Goal: Check status: Check status

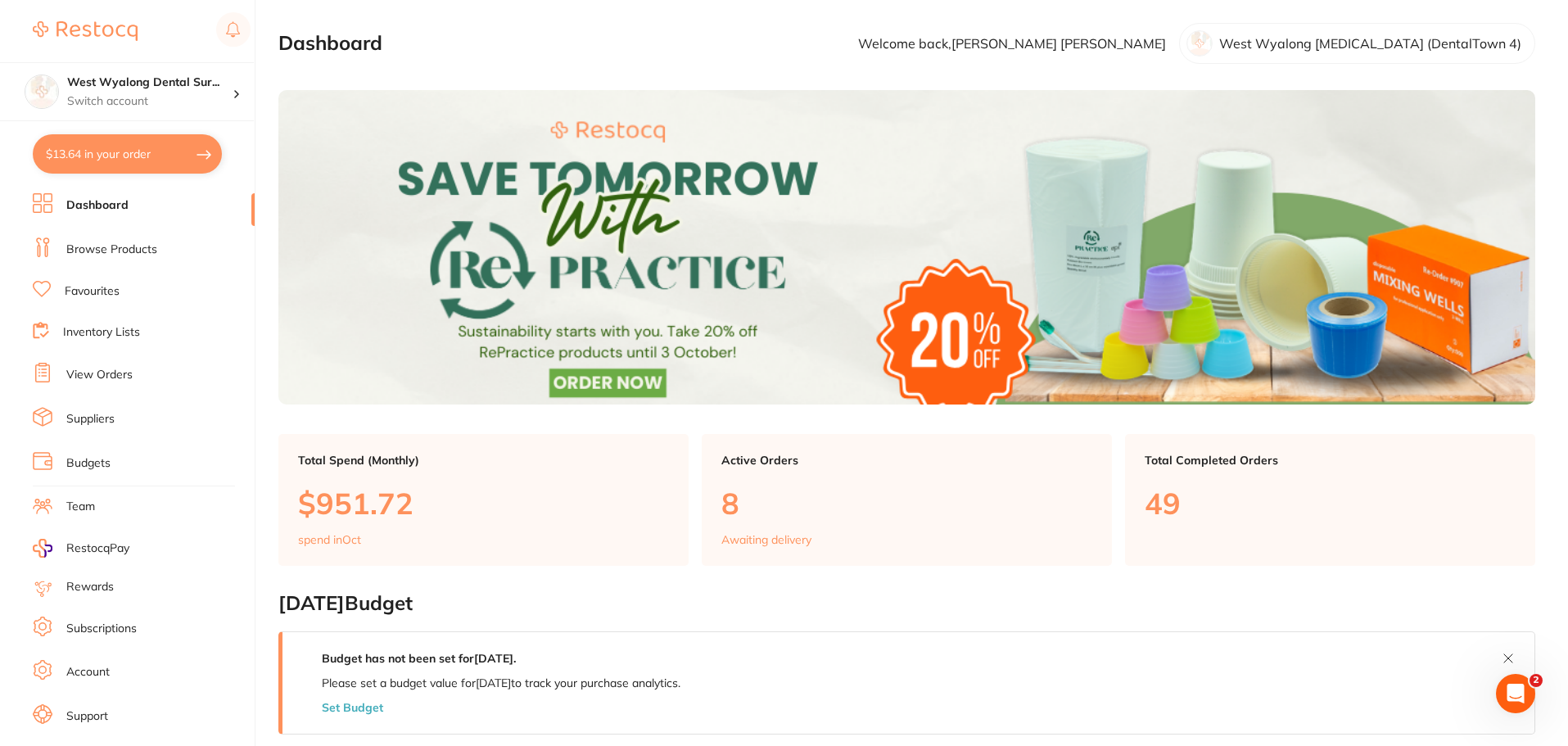
click at [102, 165] on button "$13.64 in your order" at bounding box center [127, 153] width 189 height 39
checkbox input "true"
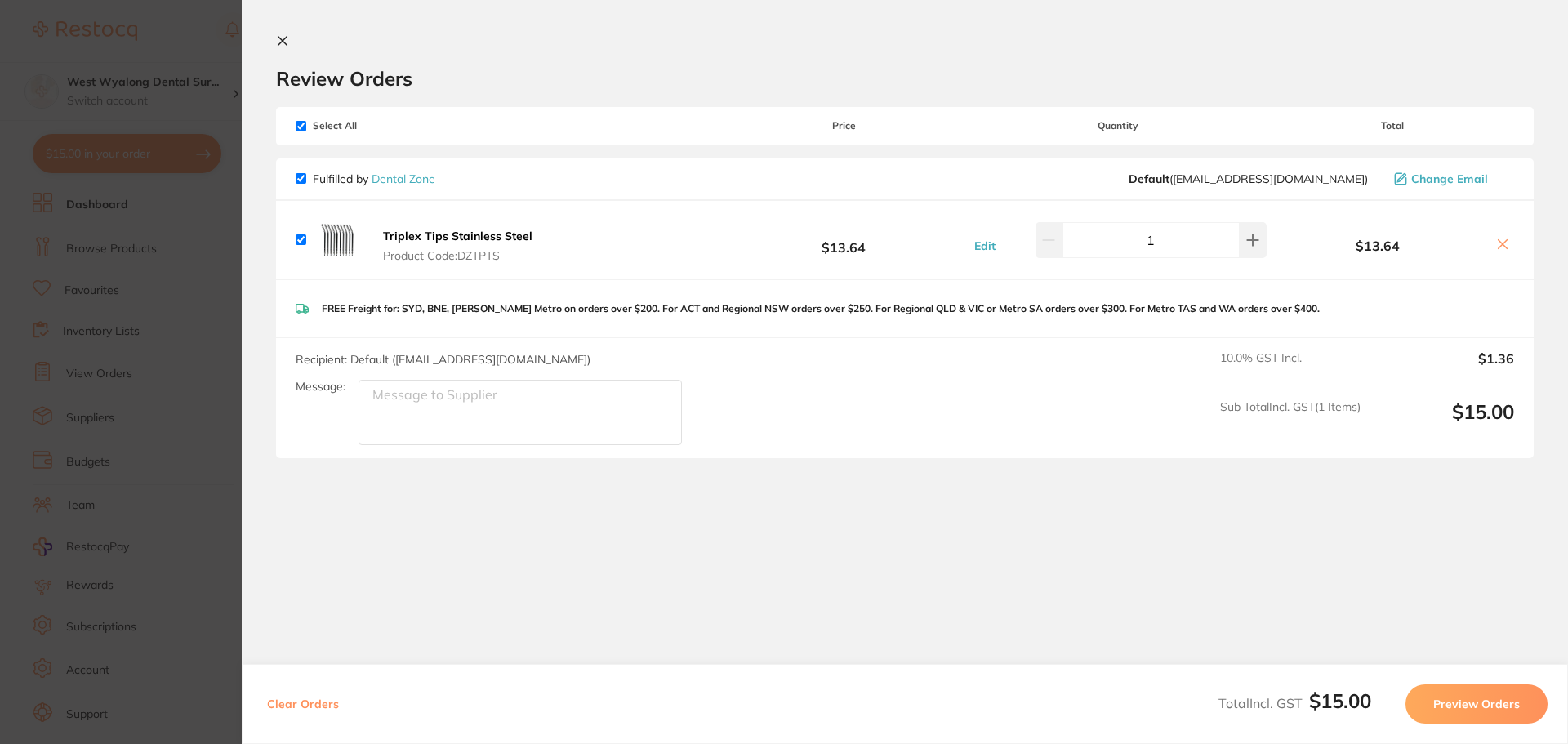
click at [289, 44] on button at bounding box center [286, 42] width 19 height 16
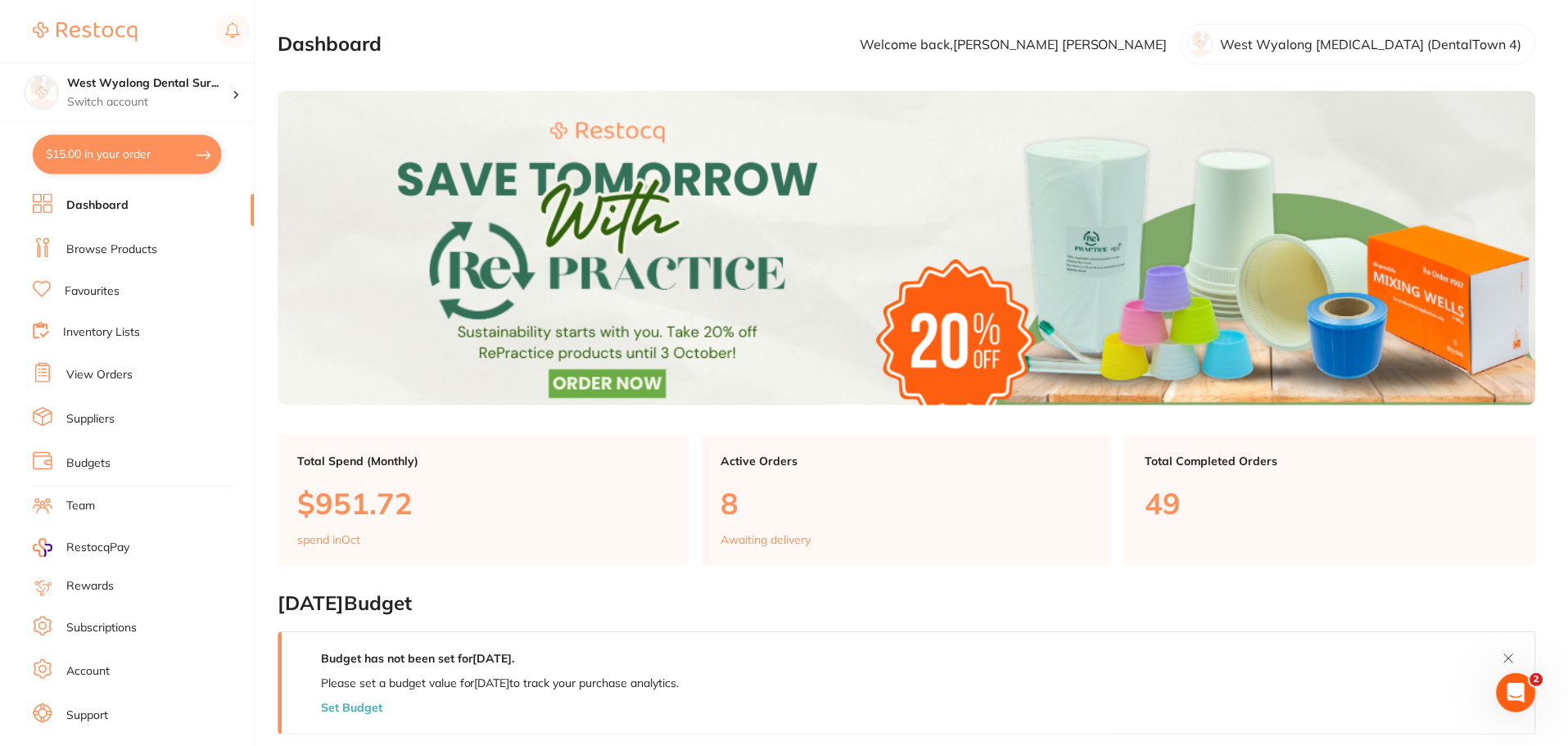
scroll to position [3, 0]
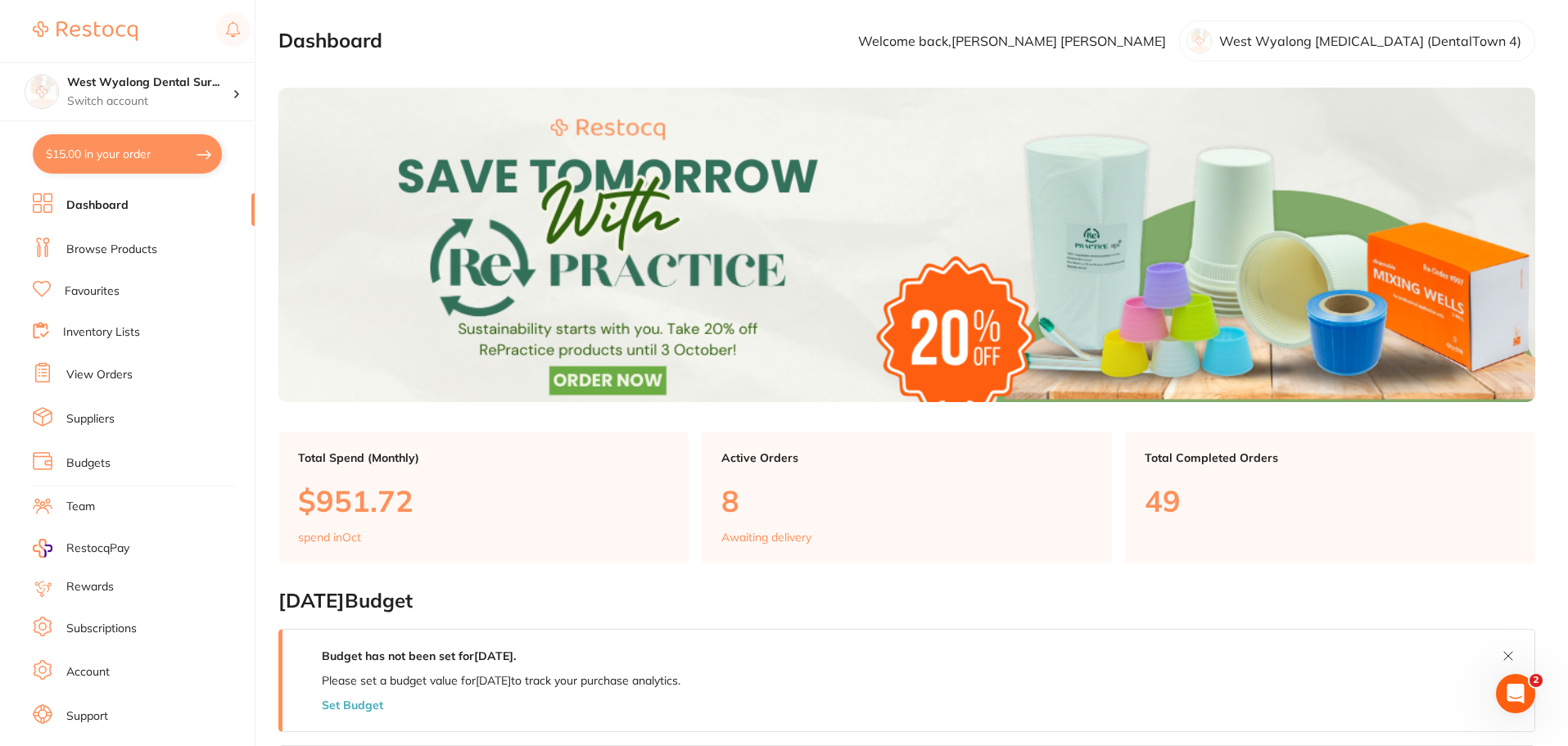
click at [119, 377] on link "View Orders" at bounding box center [99, 374] width 67 height 16
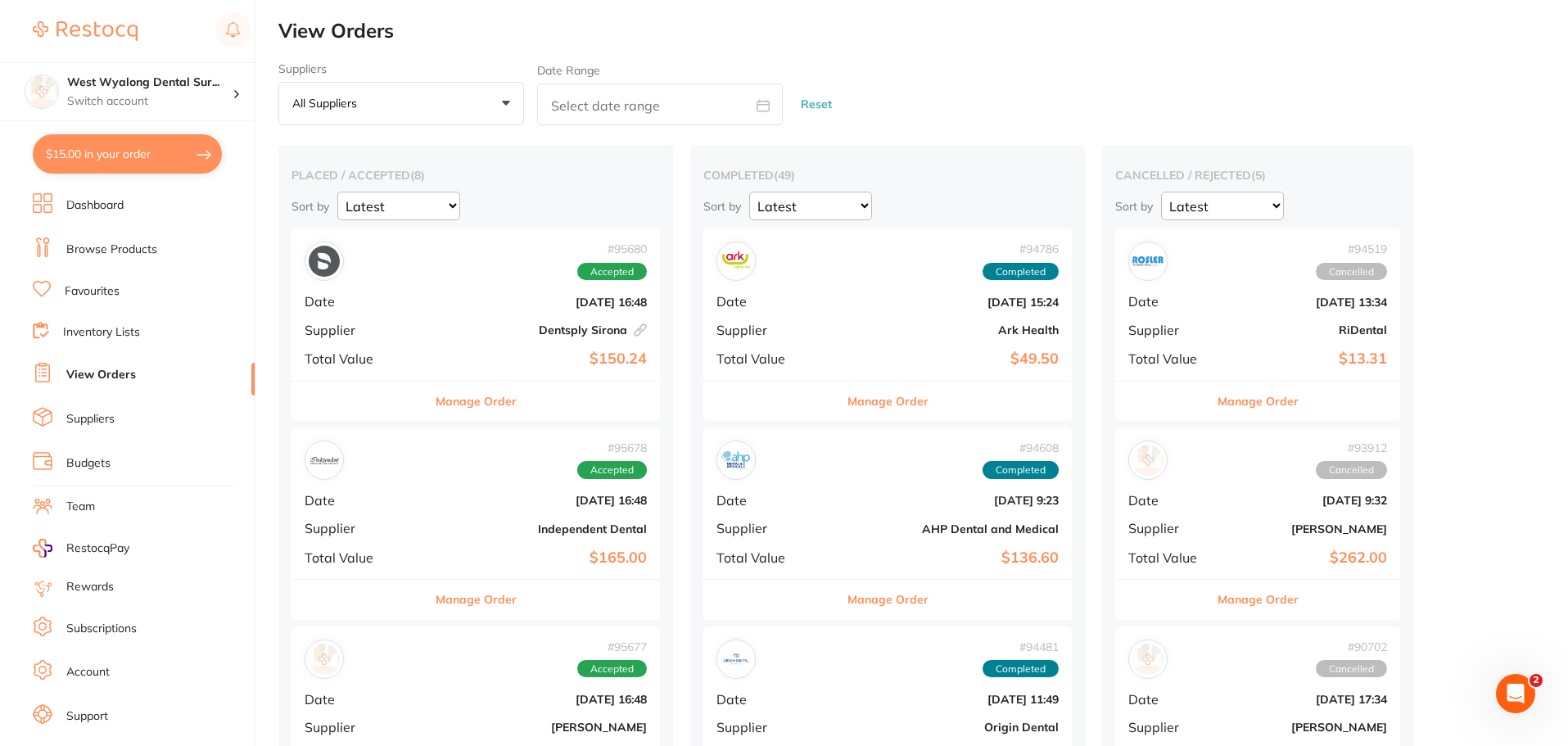
click at [429, 350] on b "$150.24" at bounding box center [537, 358] width 219 height 17
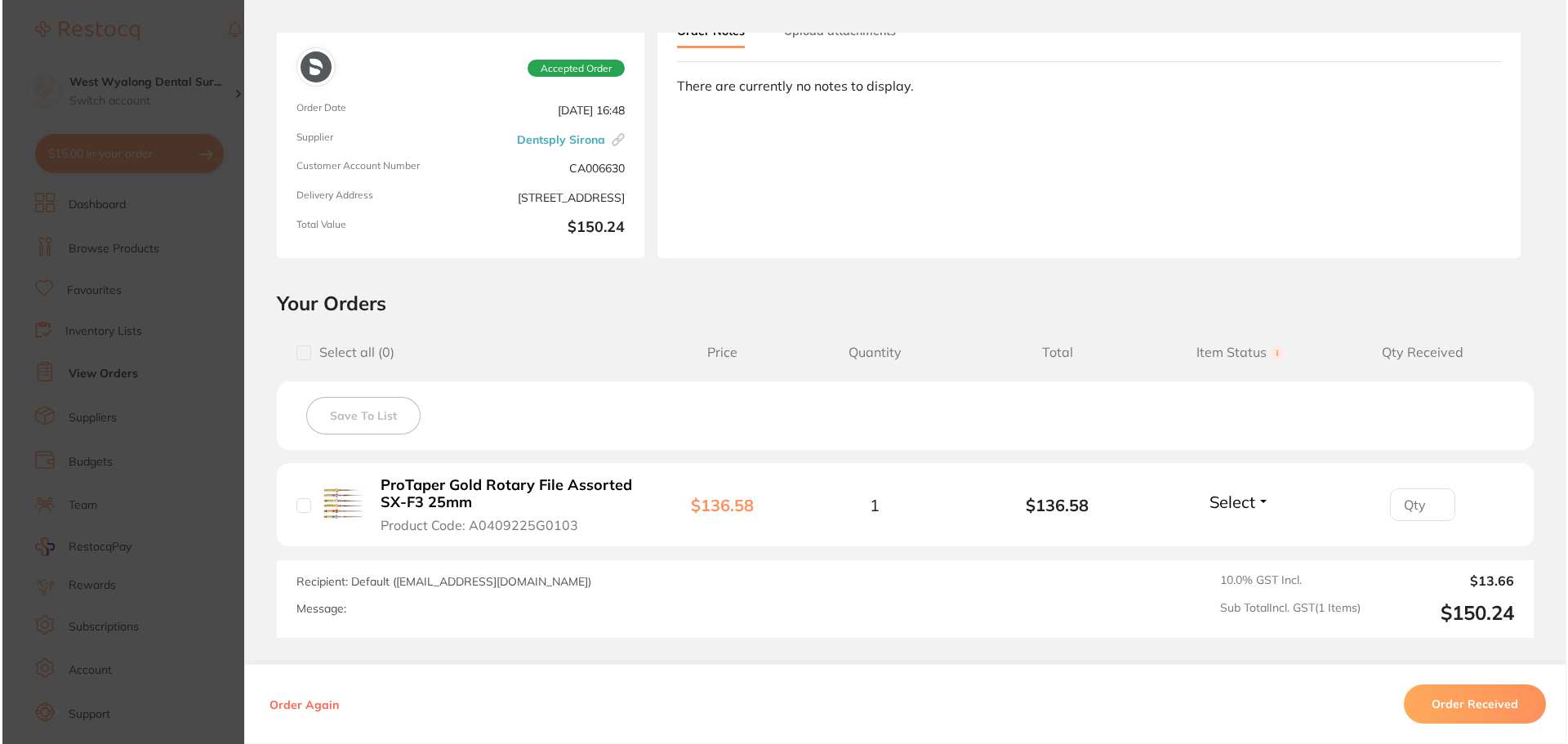
scroll to position [164, 0]
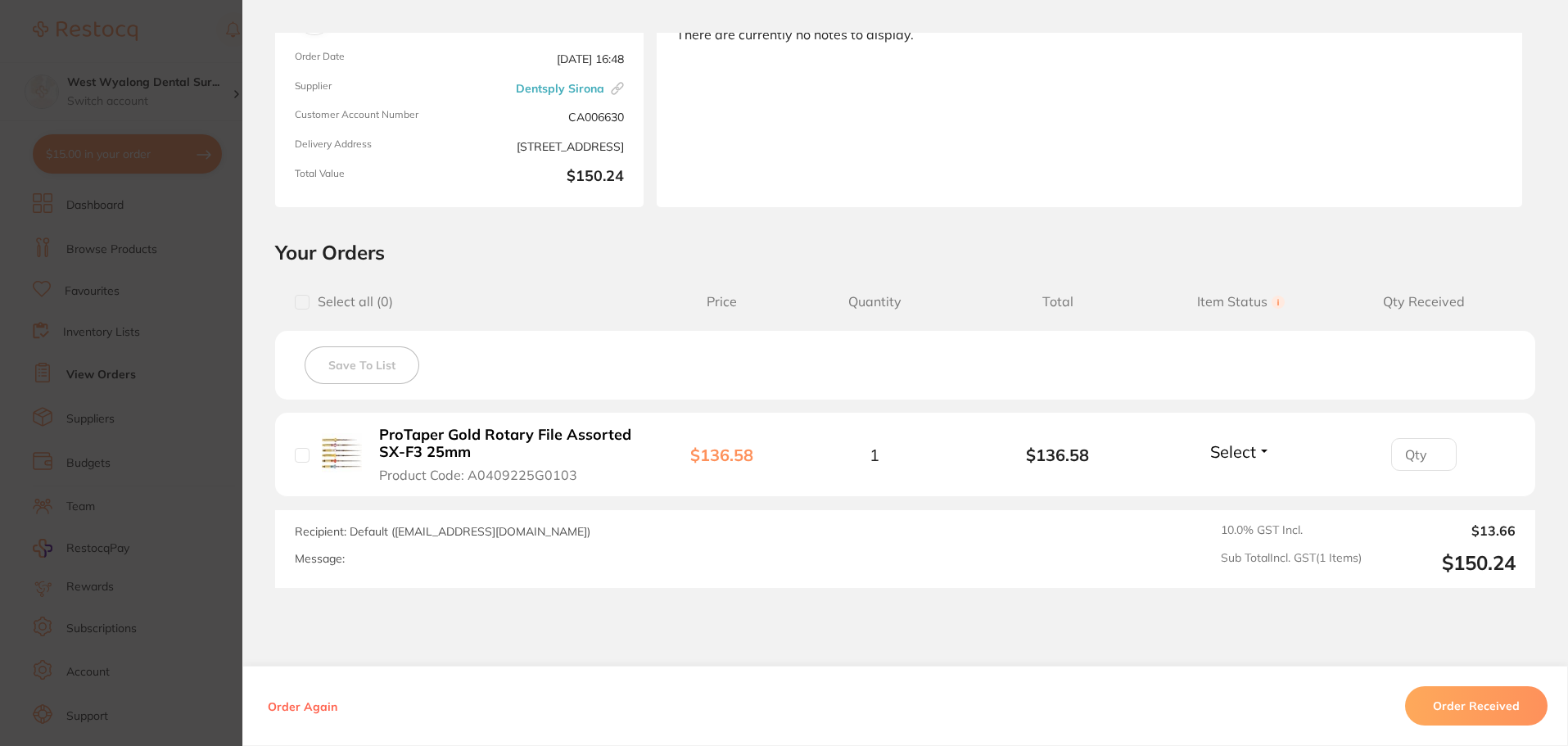
click at [409, 439] on b "ProTaper Gold Rotary File Assorted SX-F3 25mm" at bounding box center [505, 444] width 253 height 34
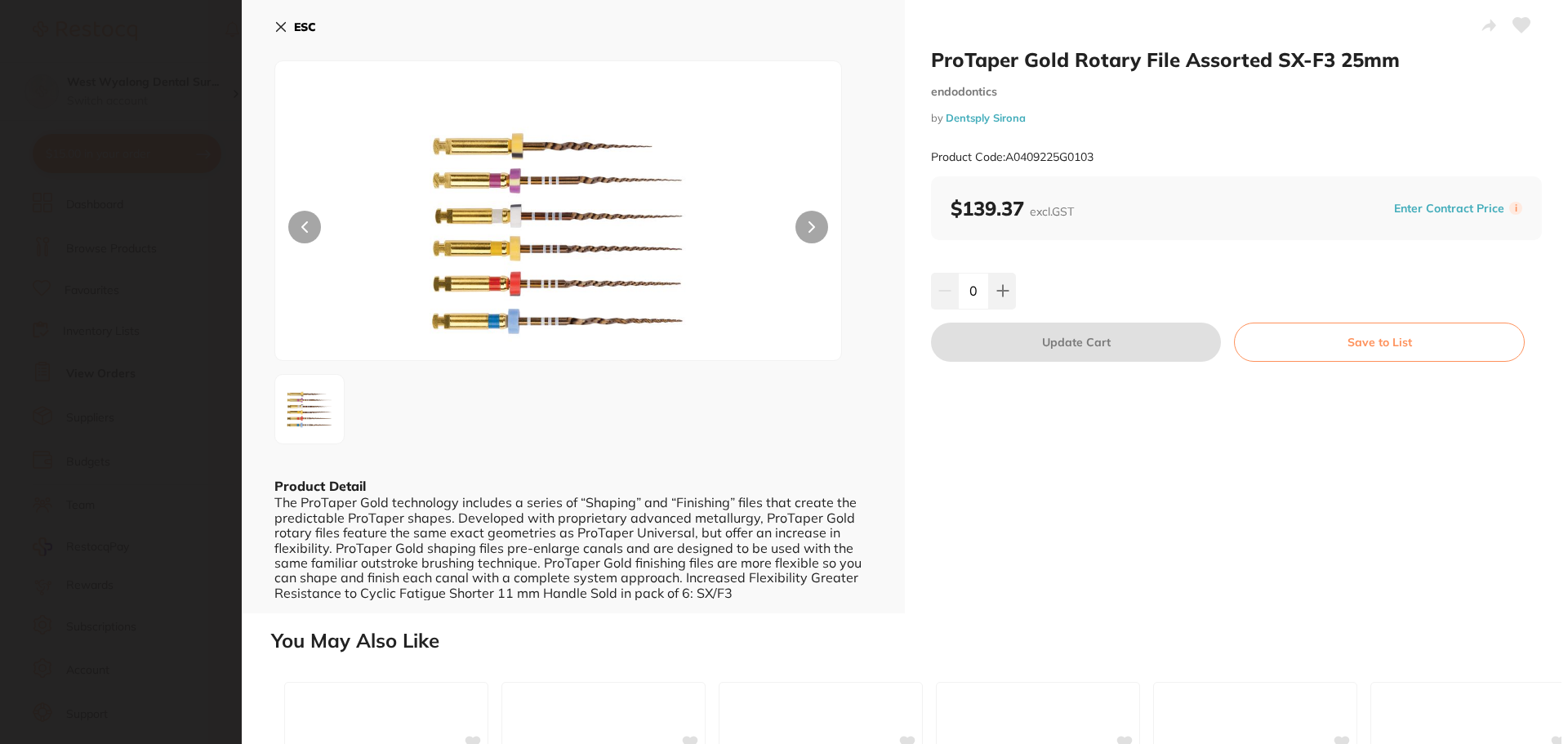
scroll to position [0, 0]
click at [281, 26] on icon at bounding box center [281, 27] width 9 height 9
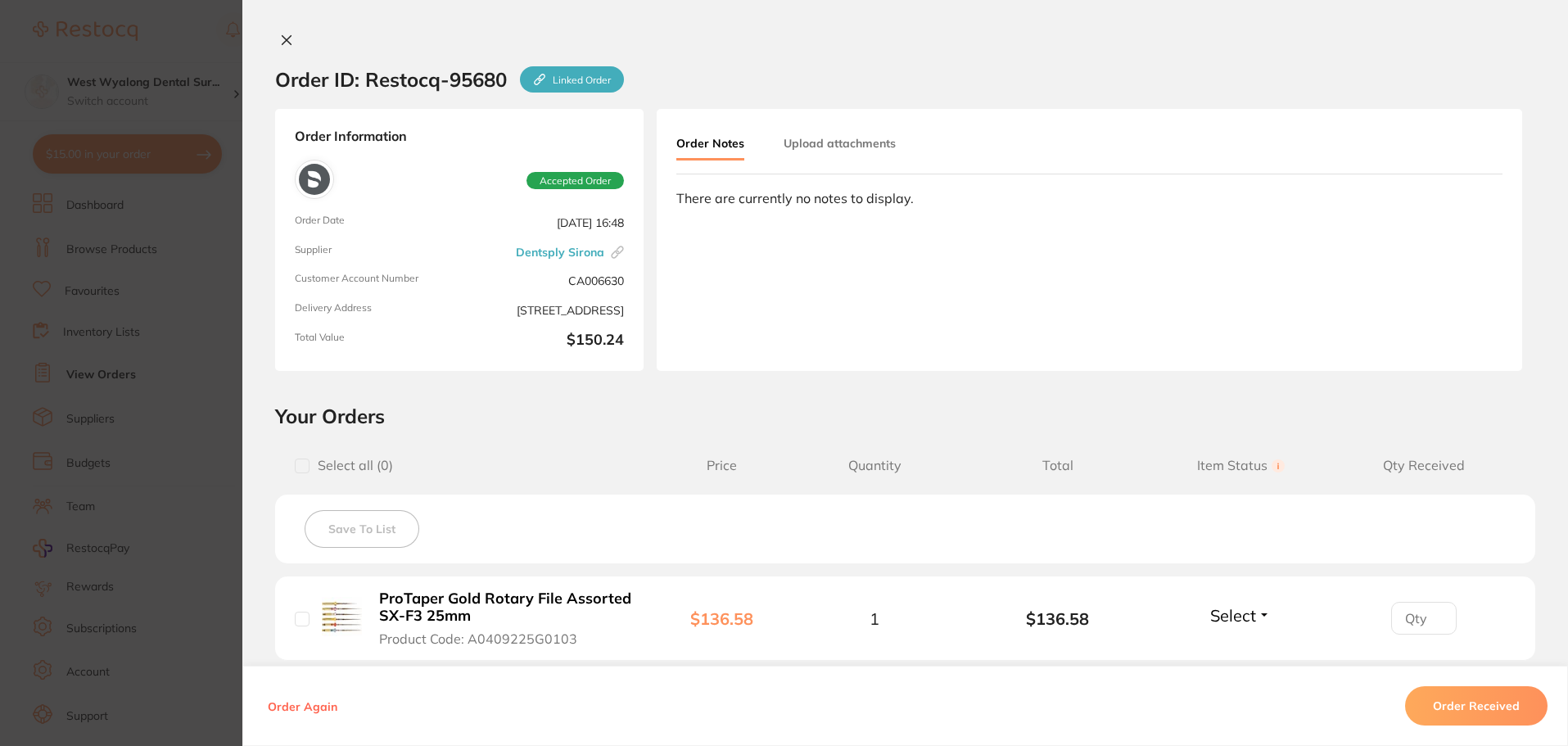
click at [282, 39] on icon at bounding box center [287, 41] width 9 height 9
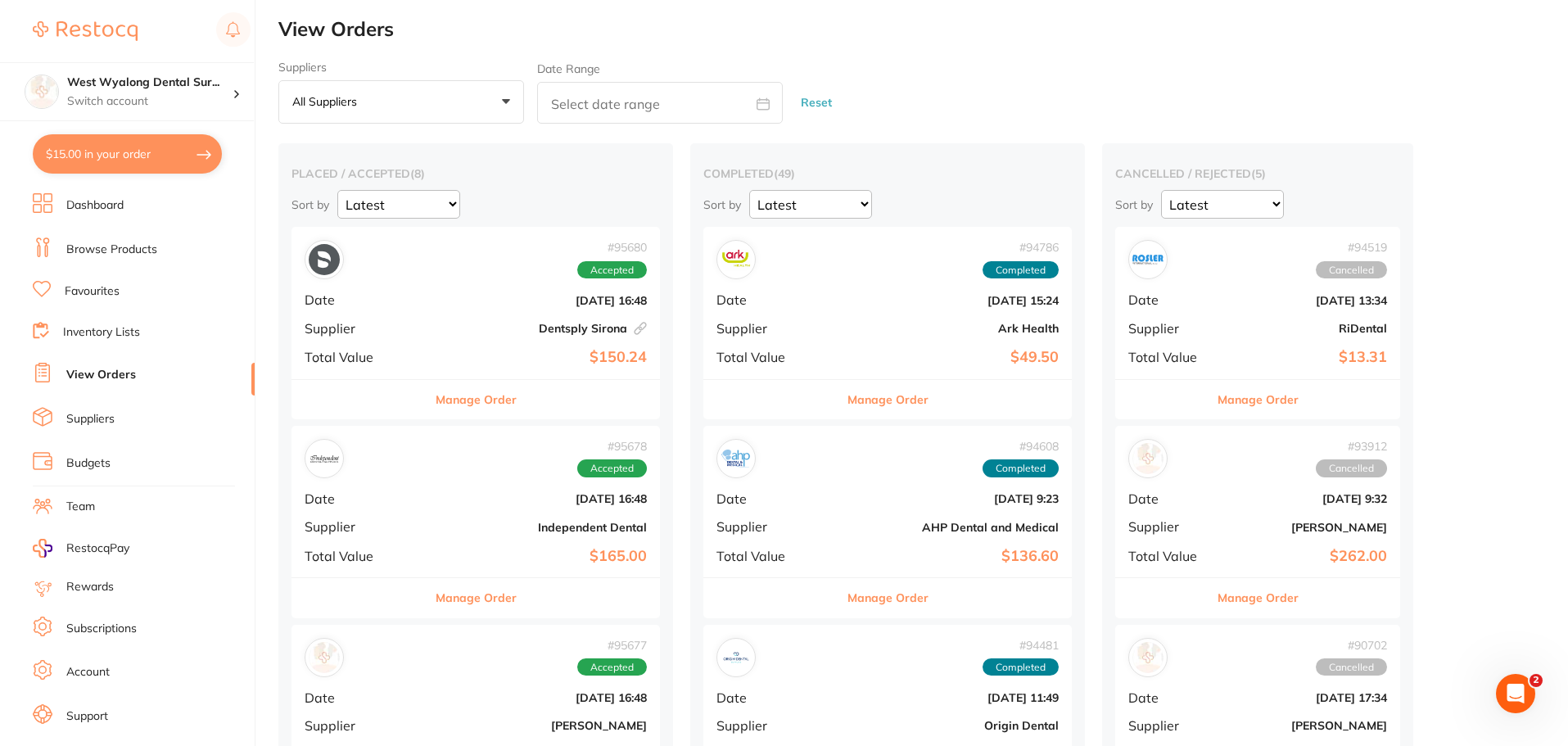
click at [428, 522] on b "Independent Dental" at bounding box center [537, 527] width 219 height 13
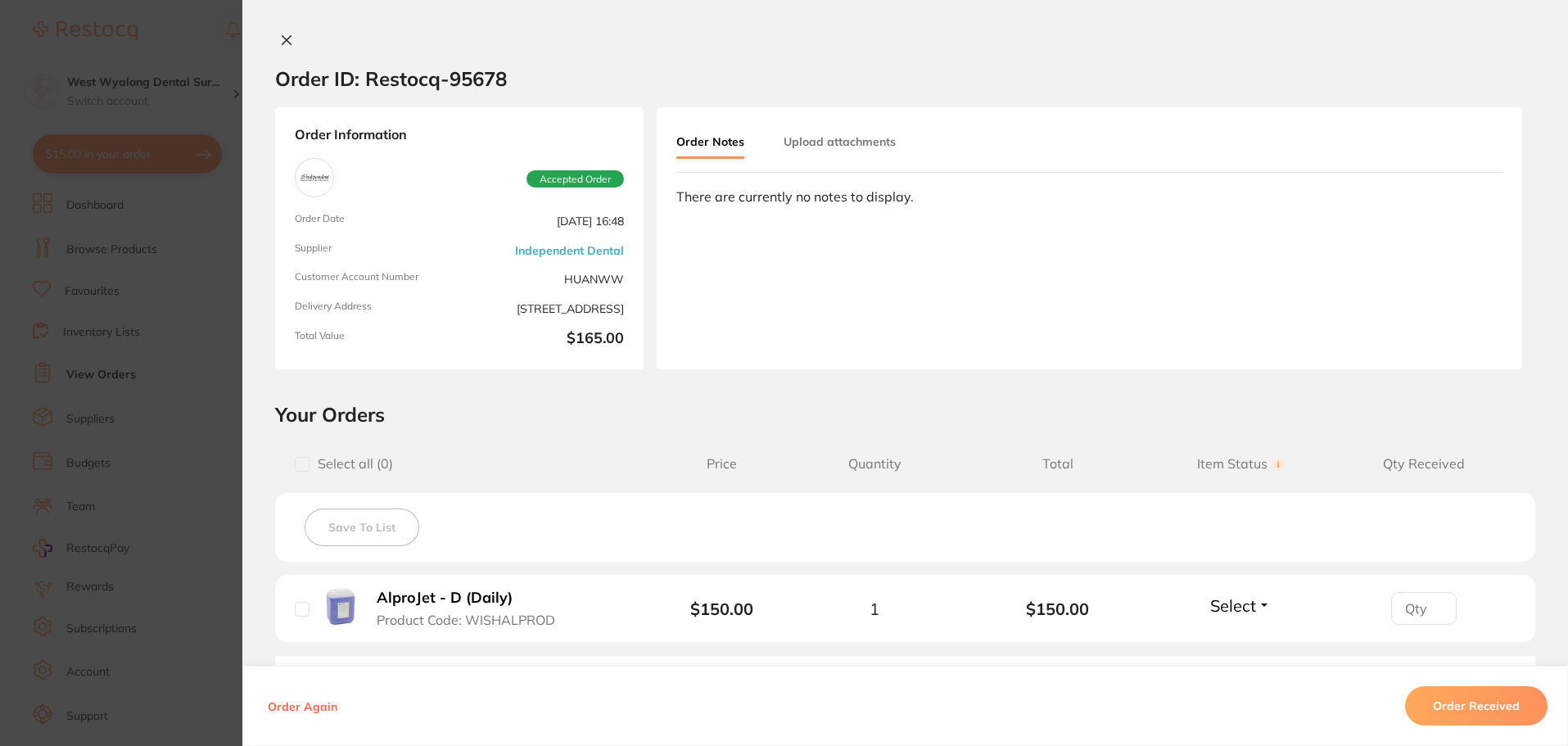
click at [282, 43] on icon at bounding box center [287, 41] width 9 height 9
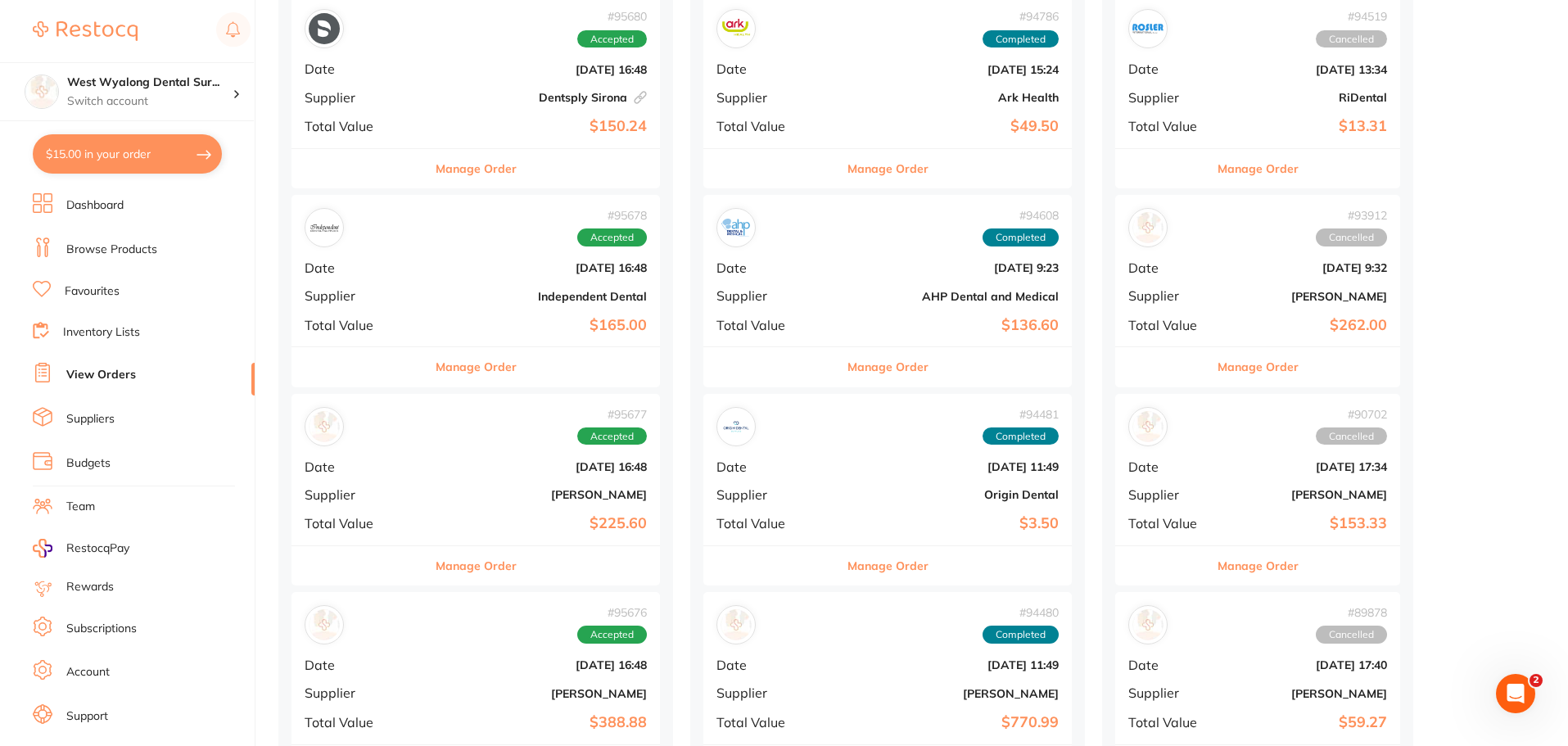
scroll to position [246, 0]
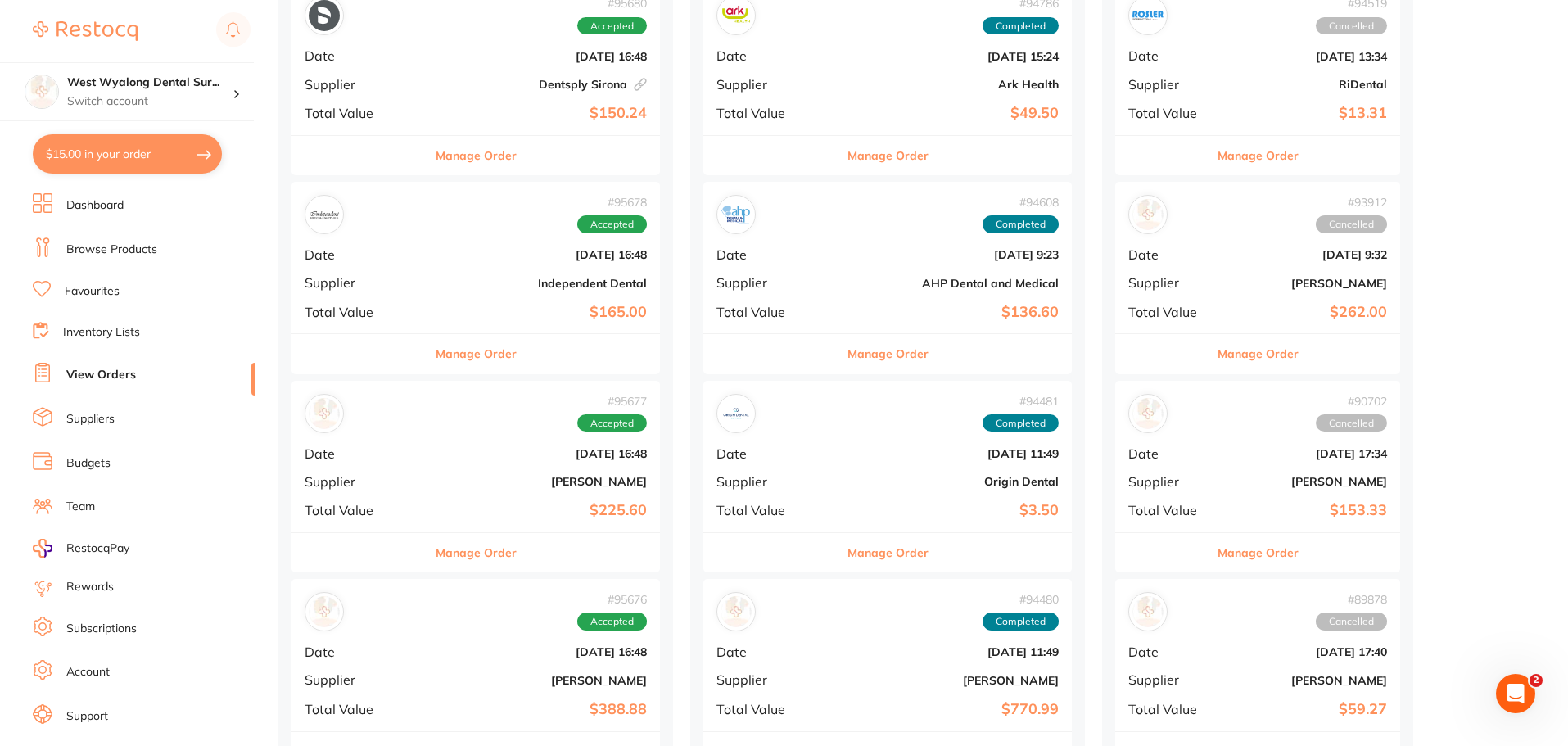
click at [405, 474] on div "# 95677 Accepted Date [DATE] 16:48 Supplier [PERSON_NAME] Total Value $225.60" at bounding box center [475, 456] width 368 height 152
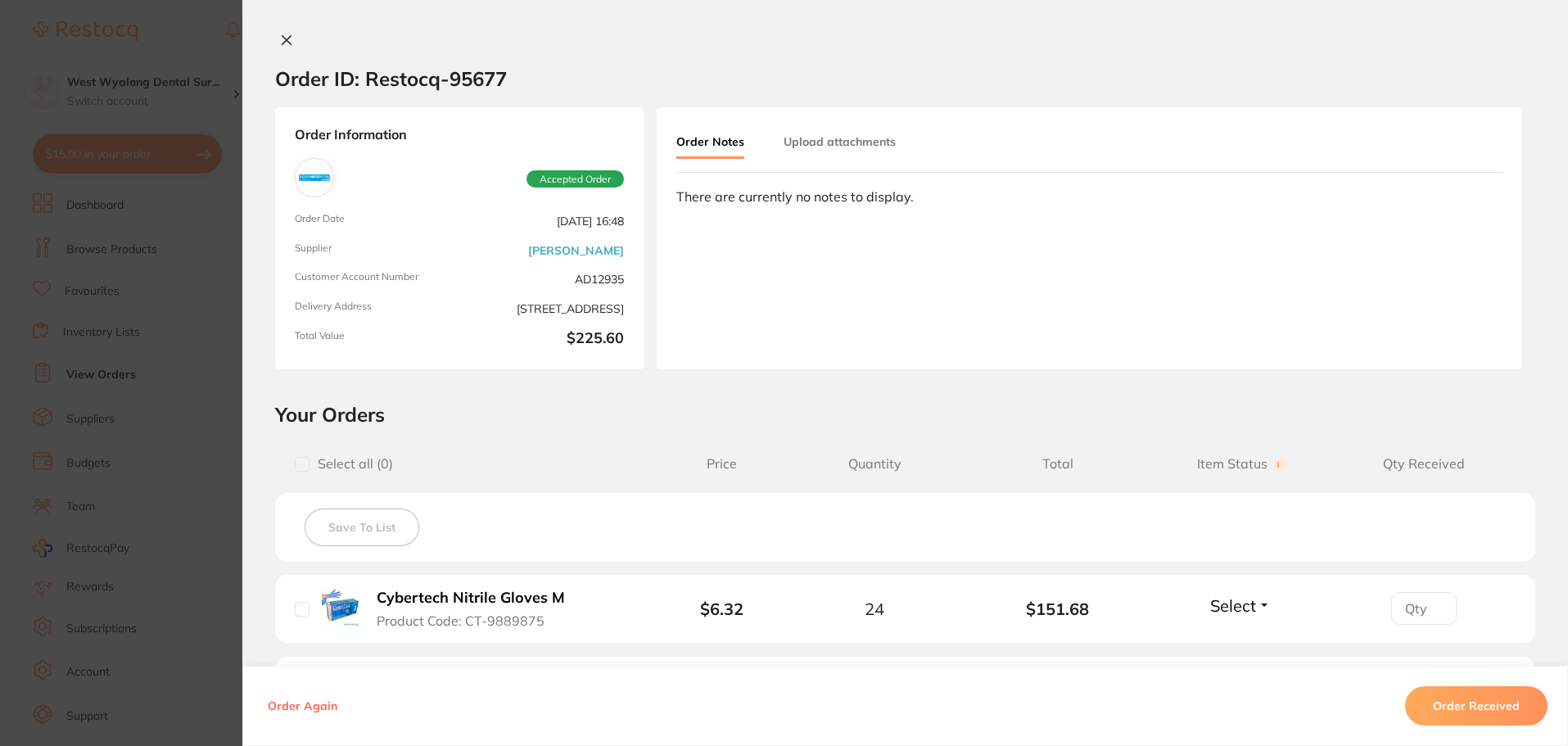
click at [280, 41] on icon at bounding box center [287, 40] width 13 height 13
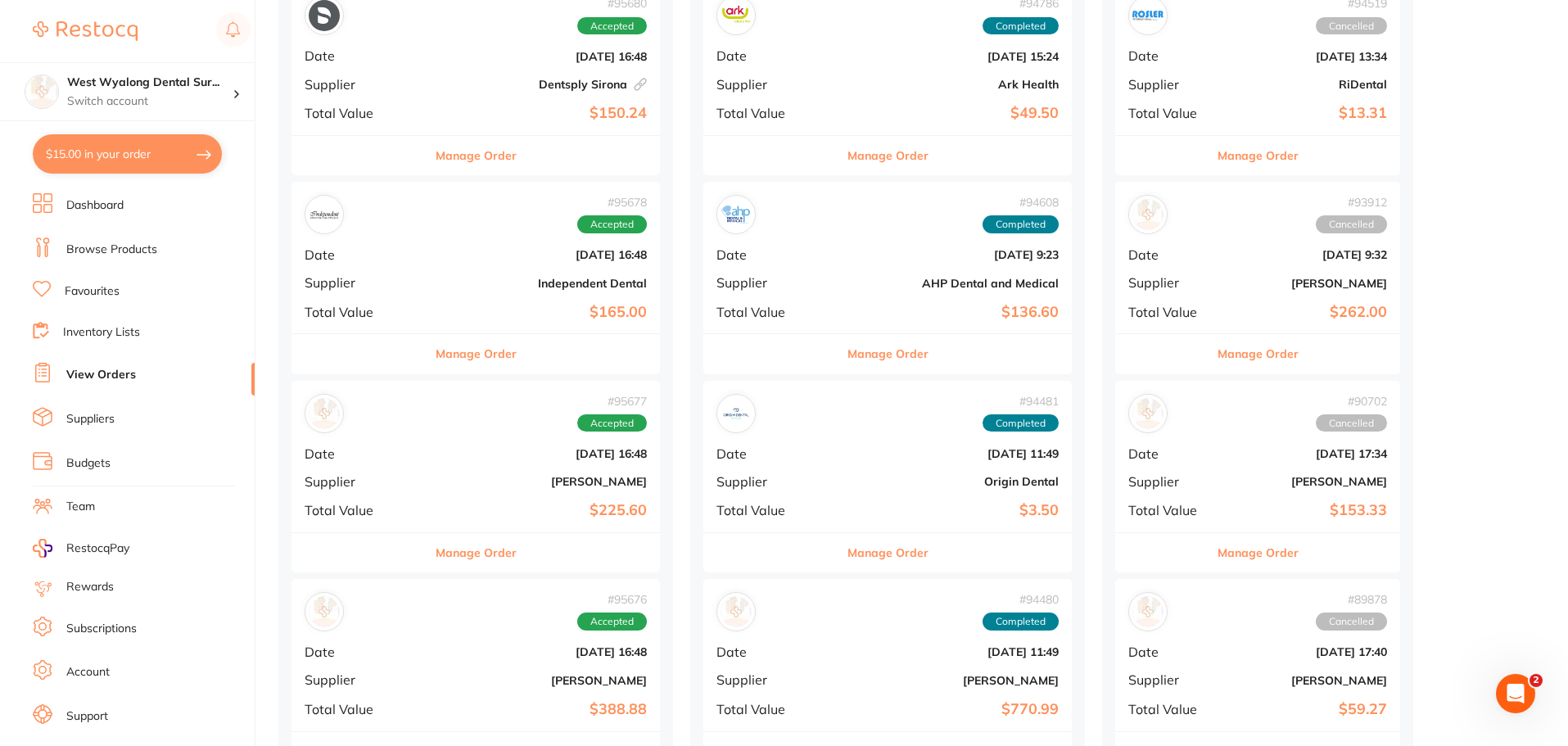
click at [434, 647] on b "[DATE] 16:48" at bounding box center [537, 651] width 219 height 13
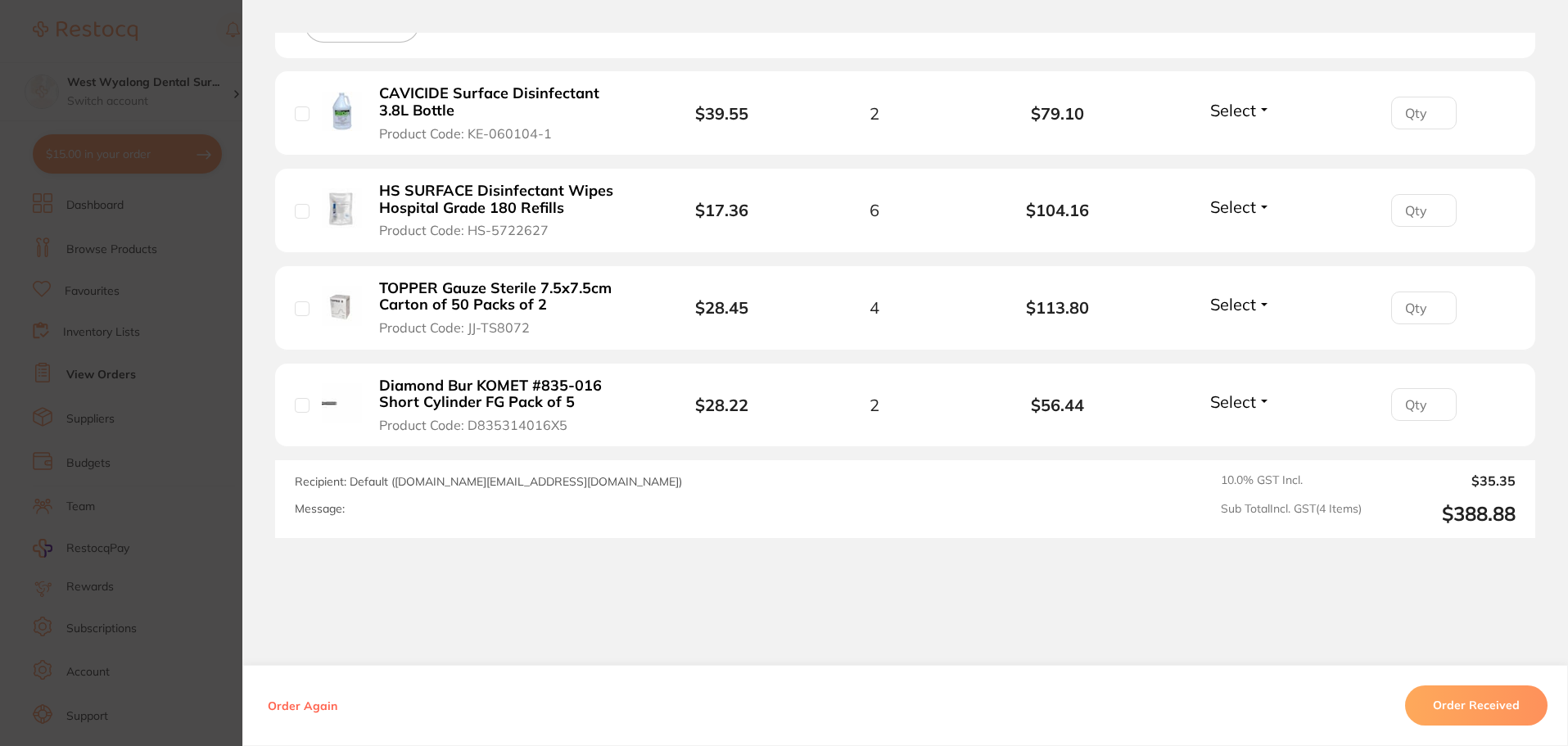
scroll to position [540, 0]
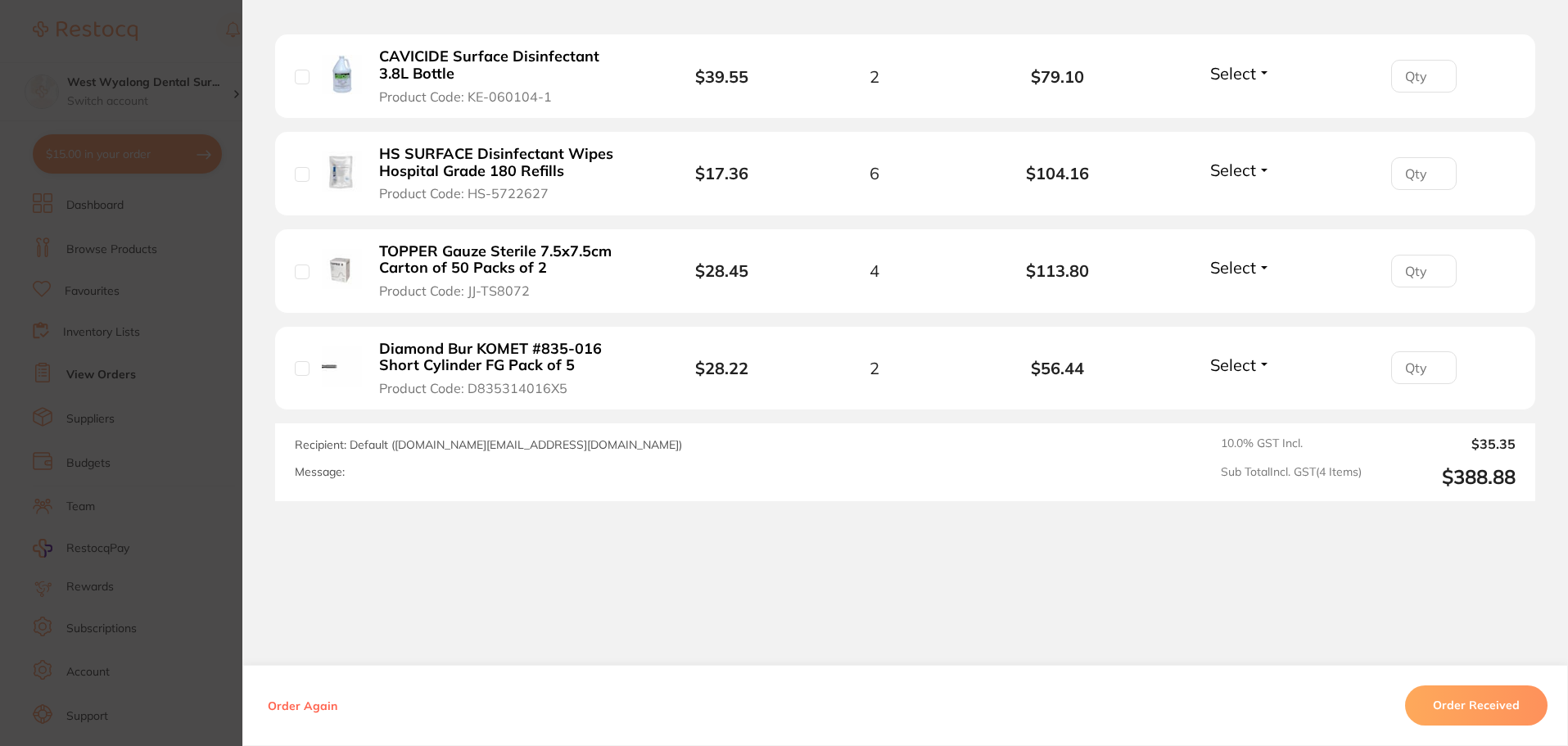
click at [482, 366] on b "Diamond Bur KOMET #835-016 Short Cylinder FG Pack of 5" at bounding box center [505, 357] width 253 height 34
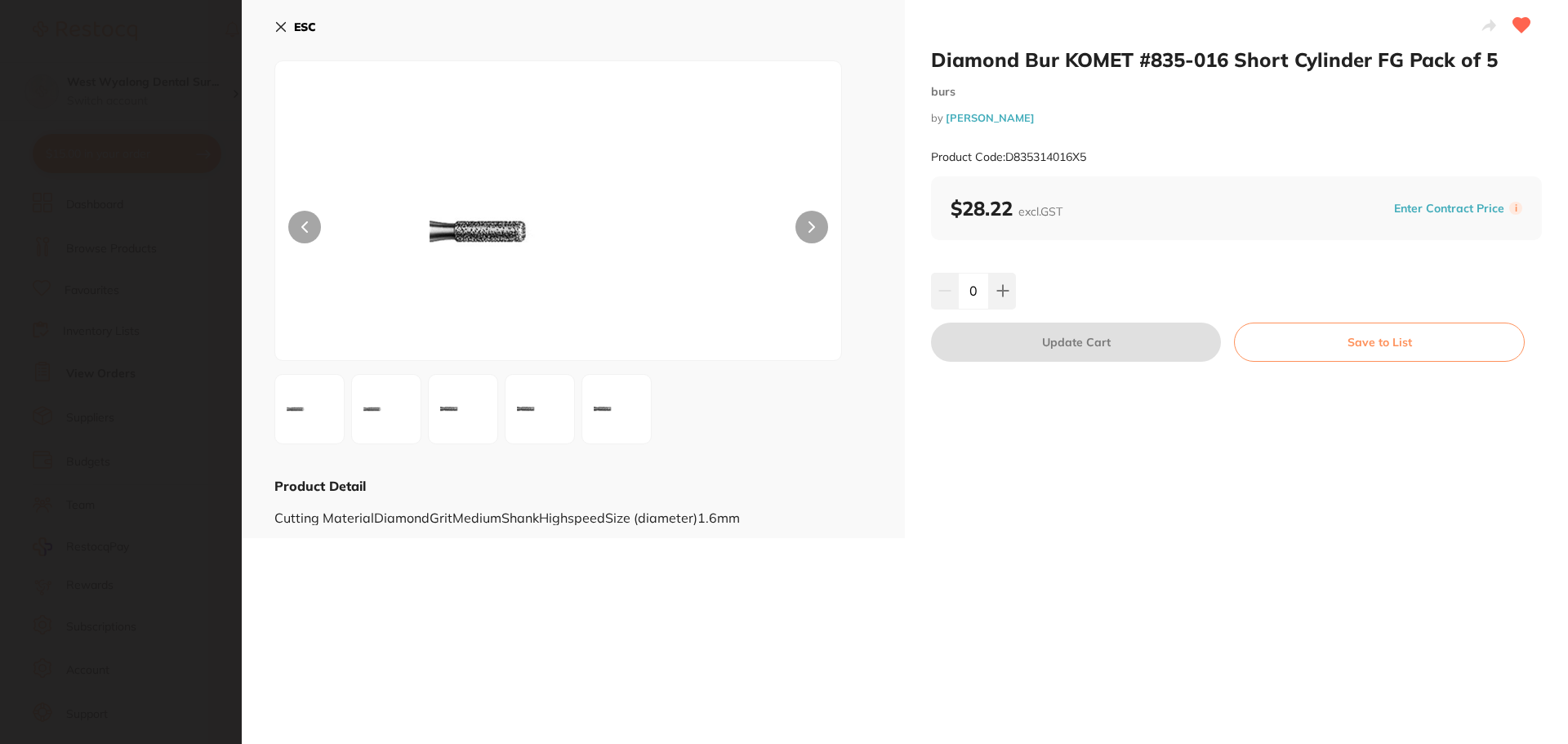
scroll to position [0, 0]
click at [298, 418] on img at bounding box center [309, 409] width 58 height 58
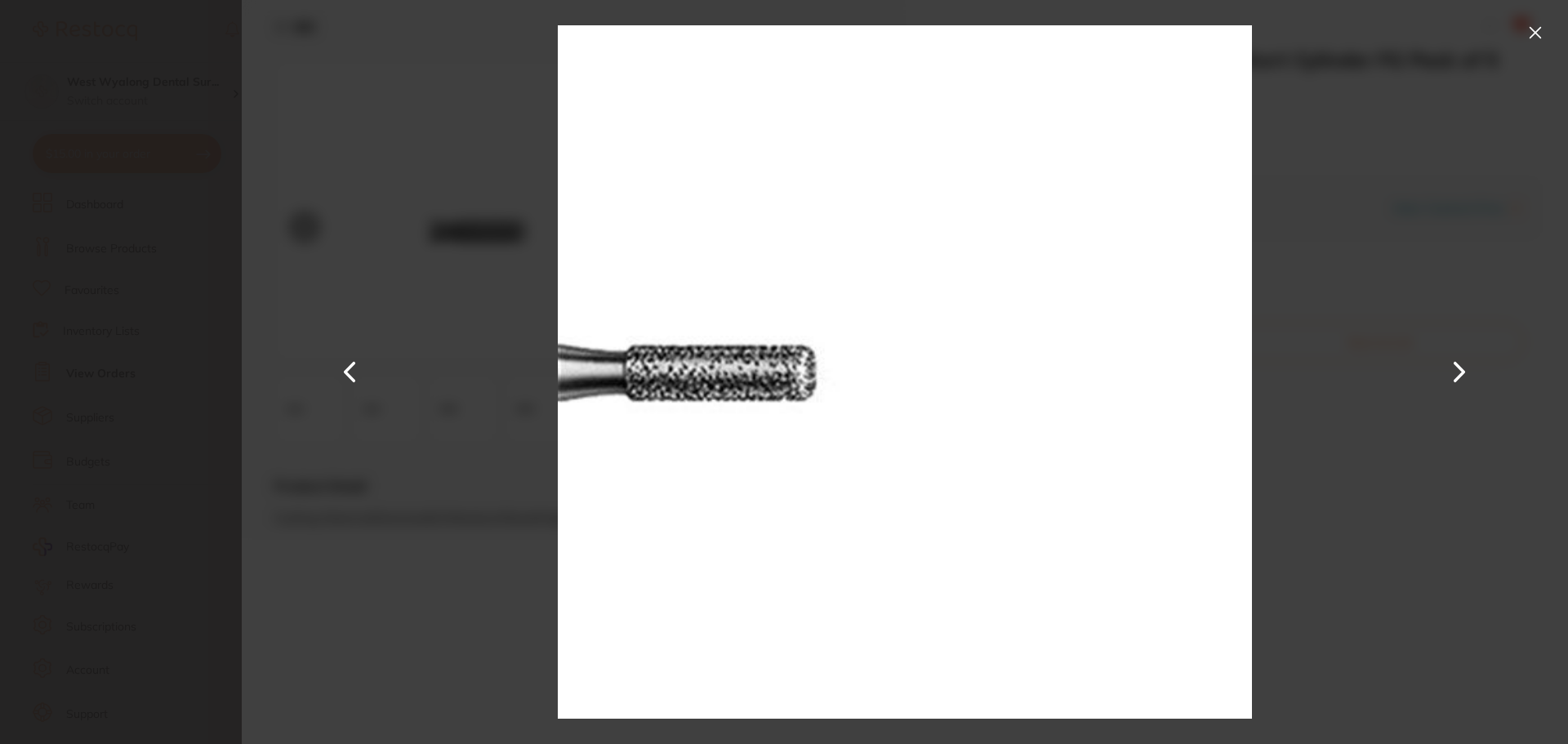
click at [1464, 370] on button at bounding box center [1459, 372] width 39 height 372
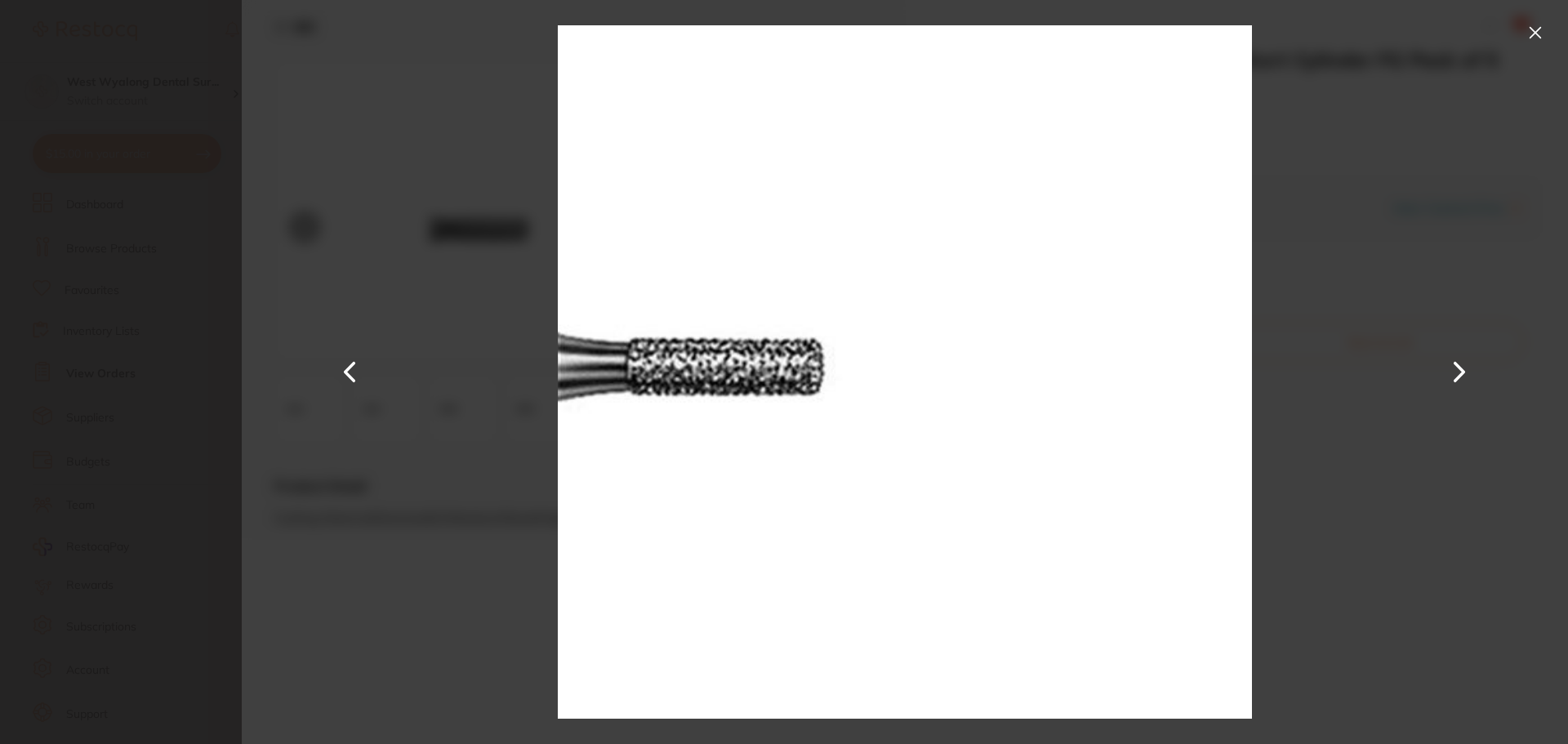
click at [1541, 37] on button at bounding box center [1535, 33] width 27 height 27
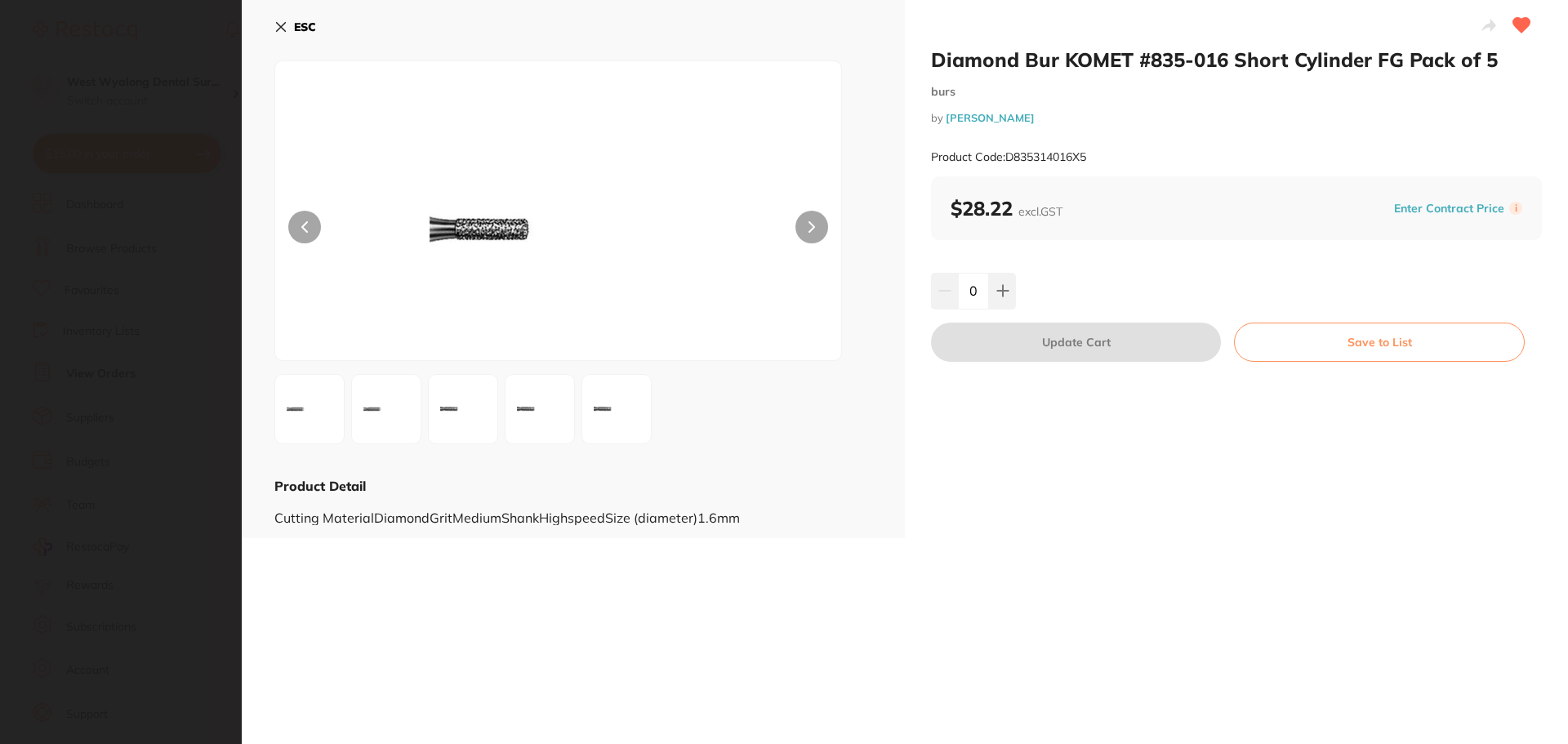
click at [280, 27] on icon at bounding box center [281, 27] width 13 height 13
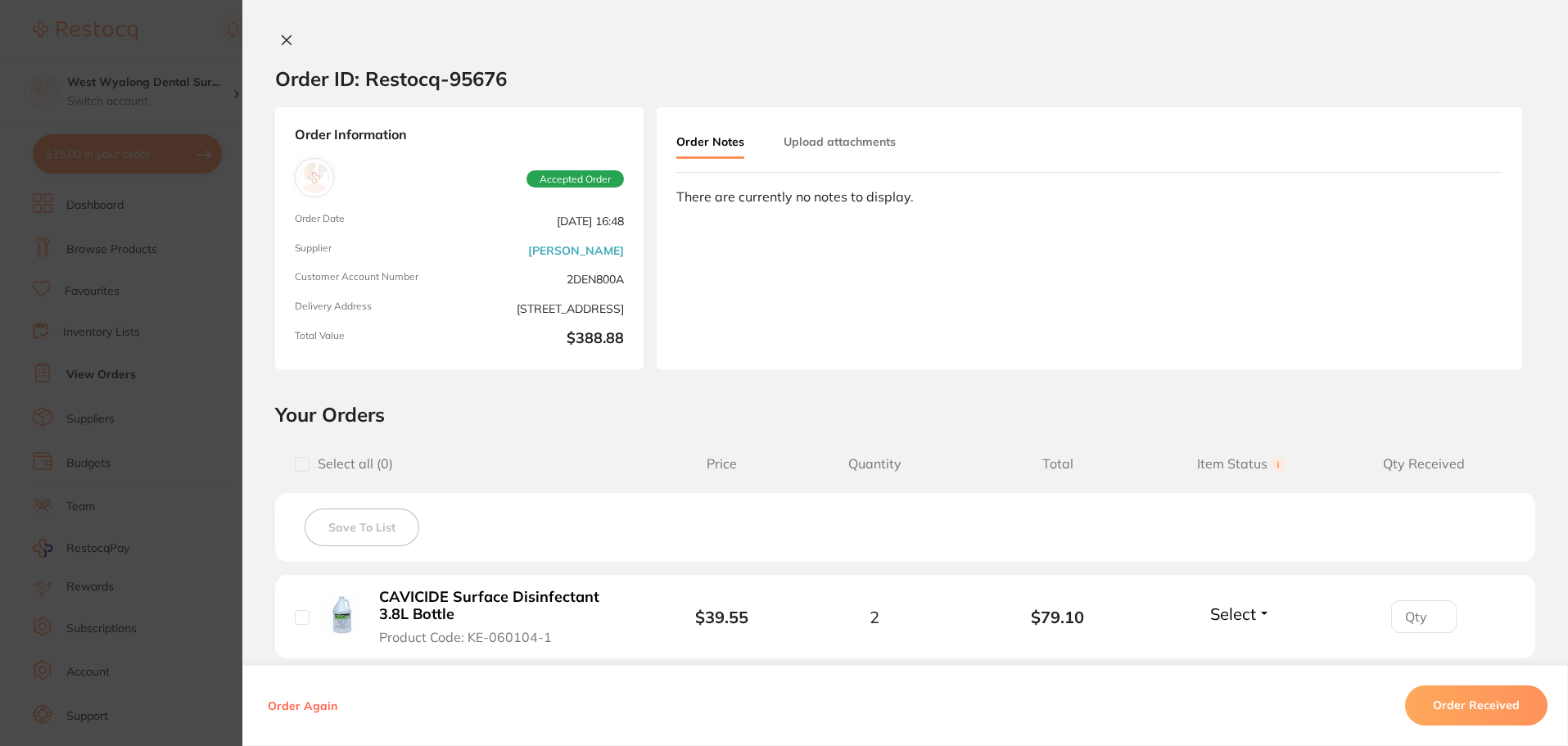
click at [288, 38] on icon at bounding box center [287, 40] width 13 height 13
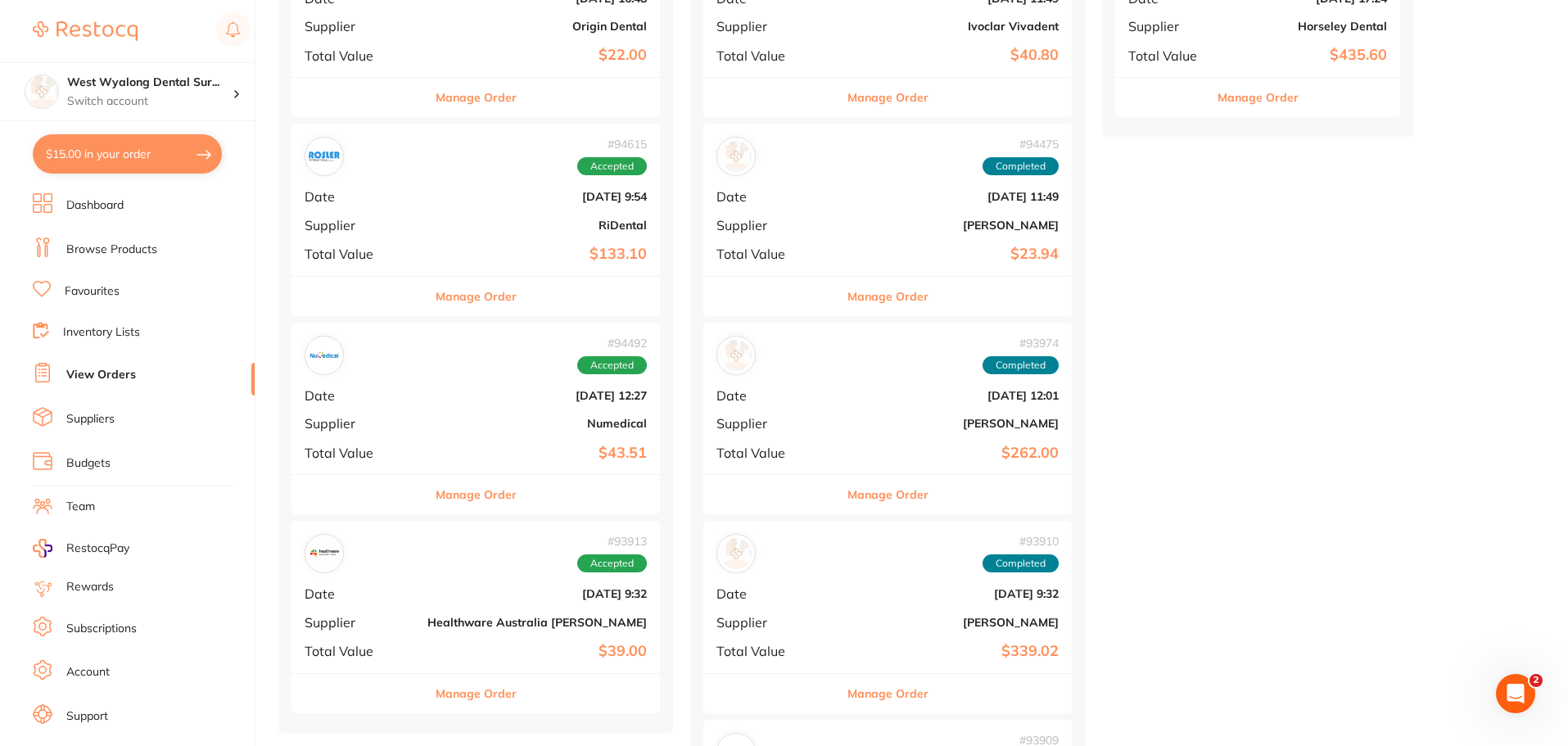
scroll to position [1146, 0]
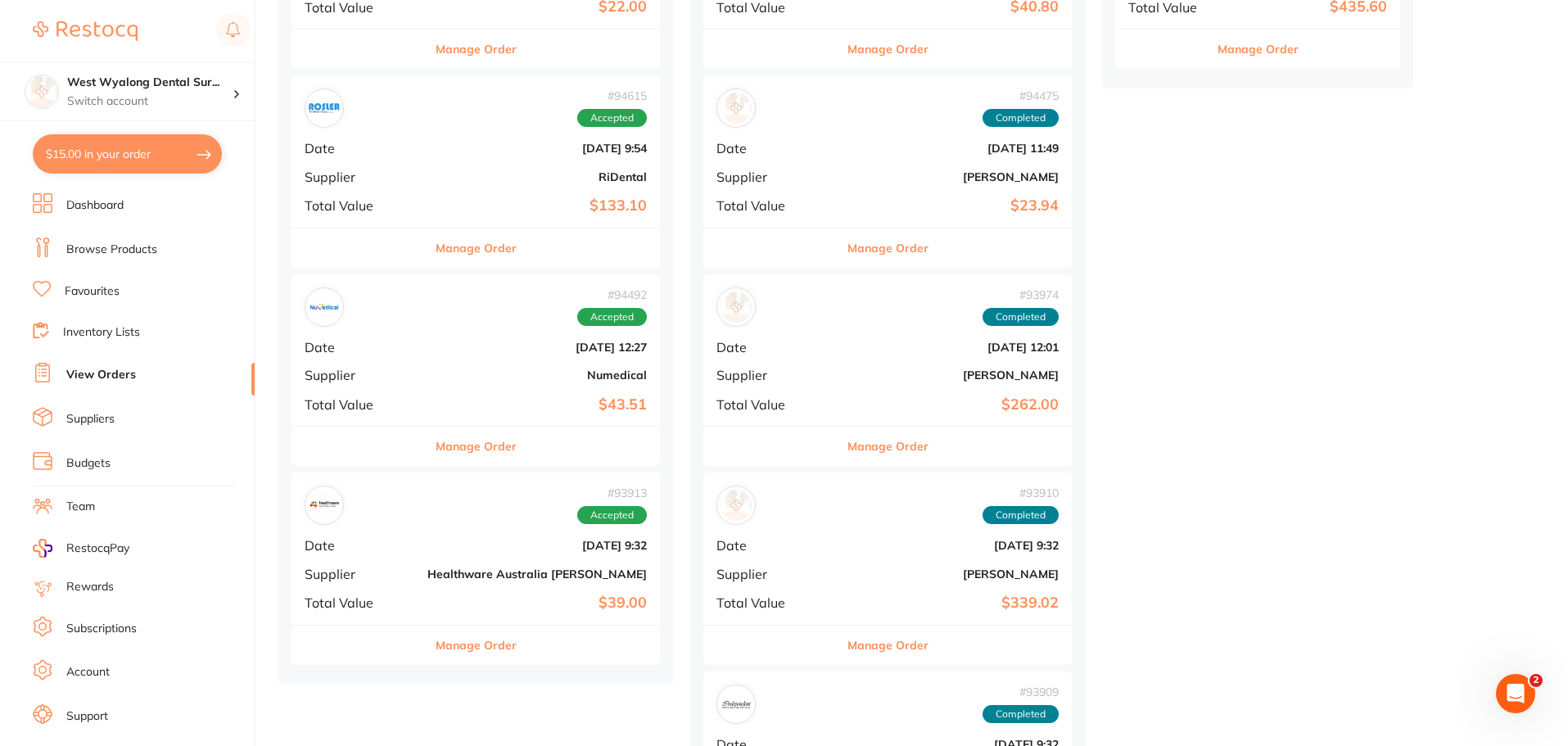
click at [428, 547] on b "[DATE] 9:32" at bounding box center [537, 545] width 219 height 13
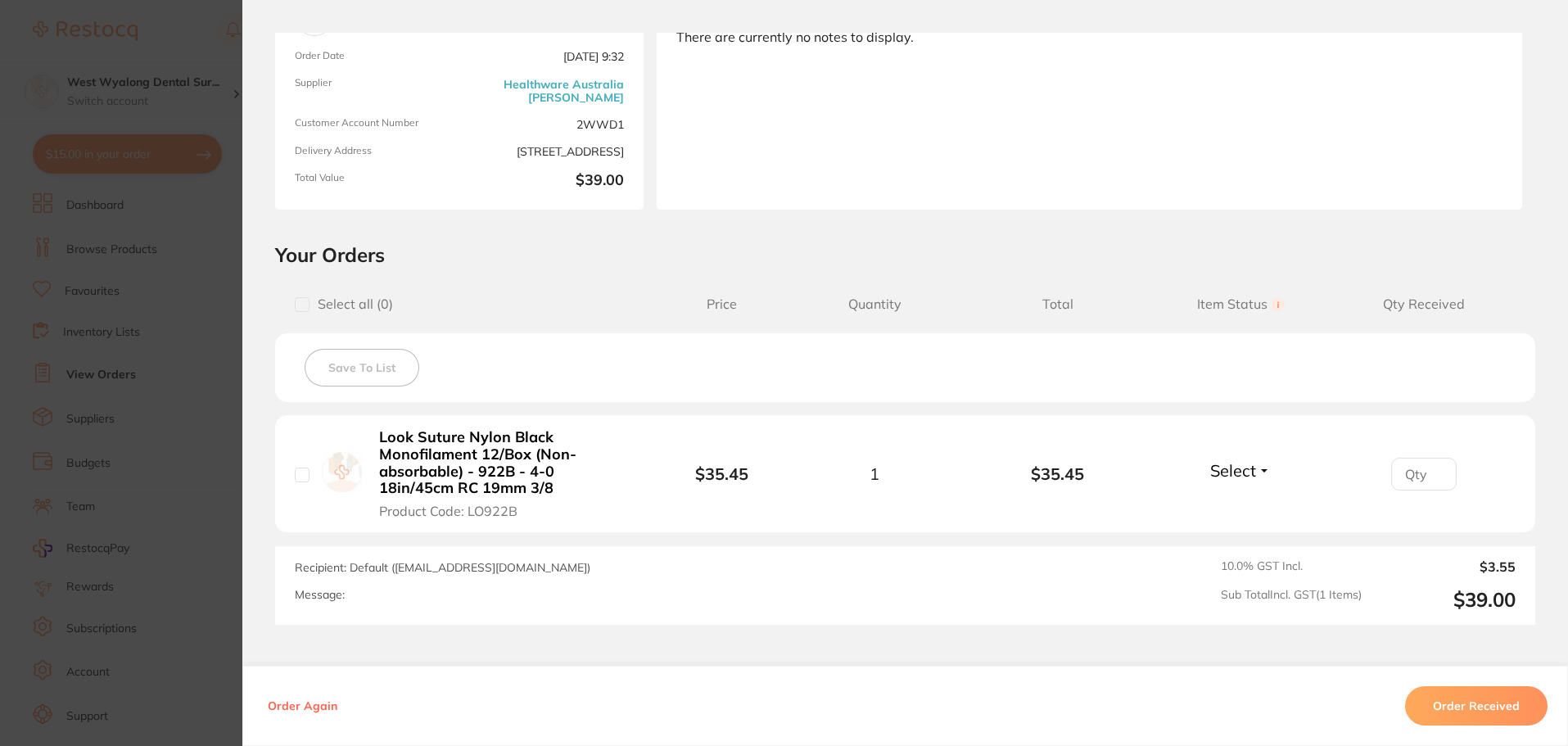
scroll to position [246, 0]
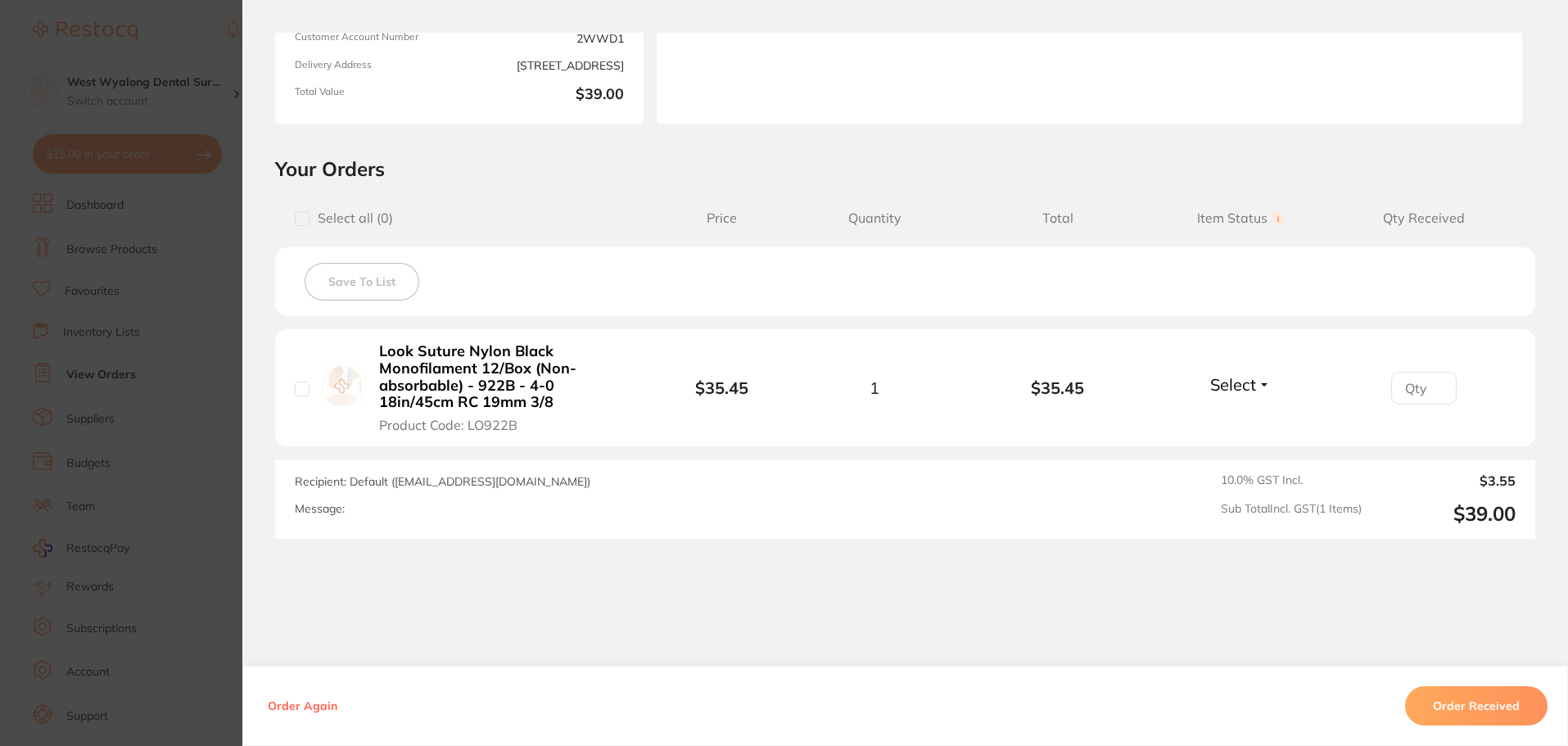
click at [420, 357] on b "Look Suture Nylon Black Monofilament 12/Box (Non-absorbable) - 922B - 4-0 18in/…" at bounding box center [505, 377] width 253 height 68
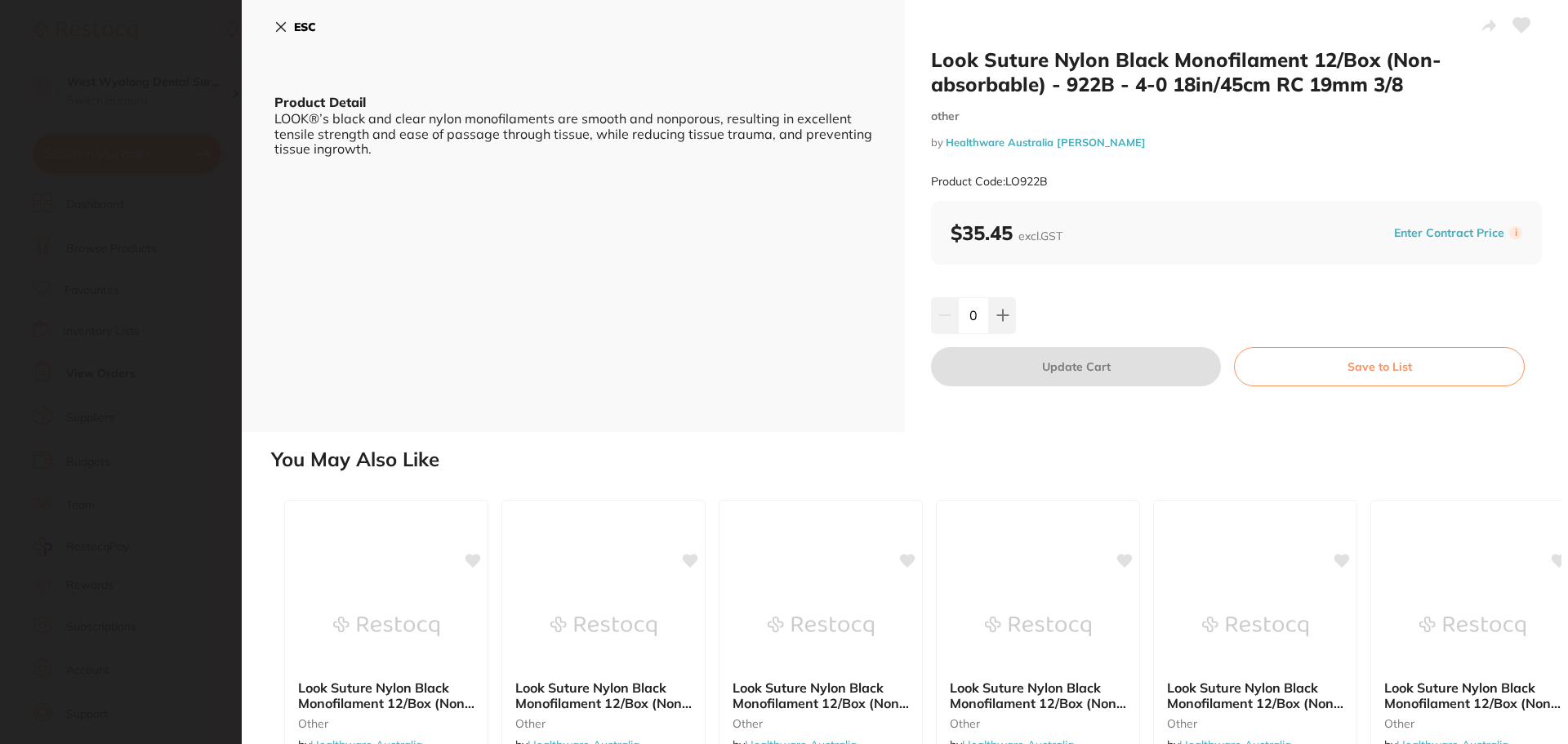
scroll to position [0, 0]
click at [283, 27] on icon at bounding box center [281, 27] width 13 height 13
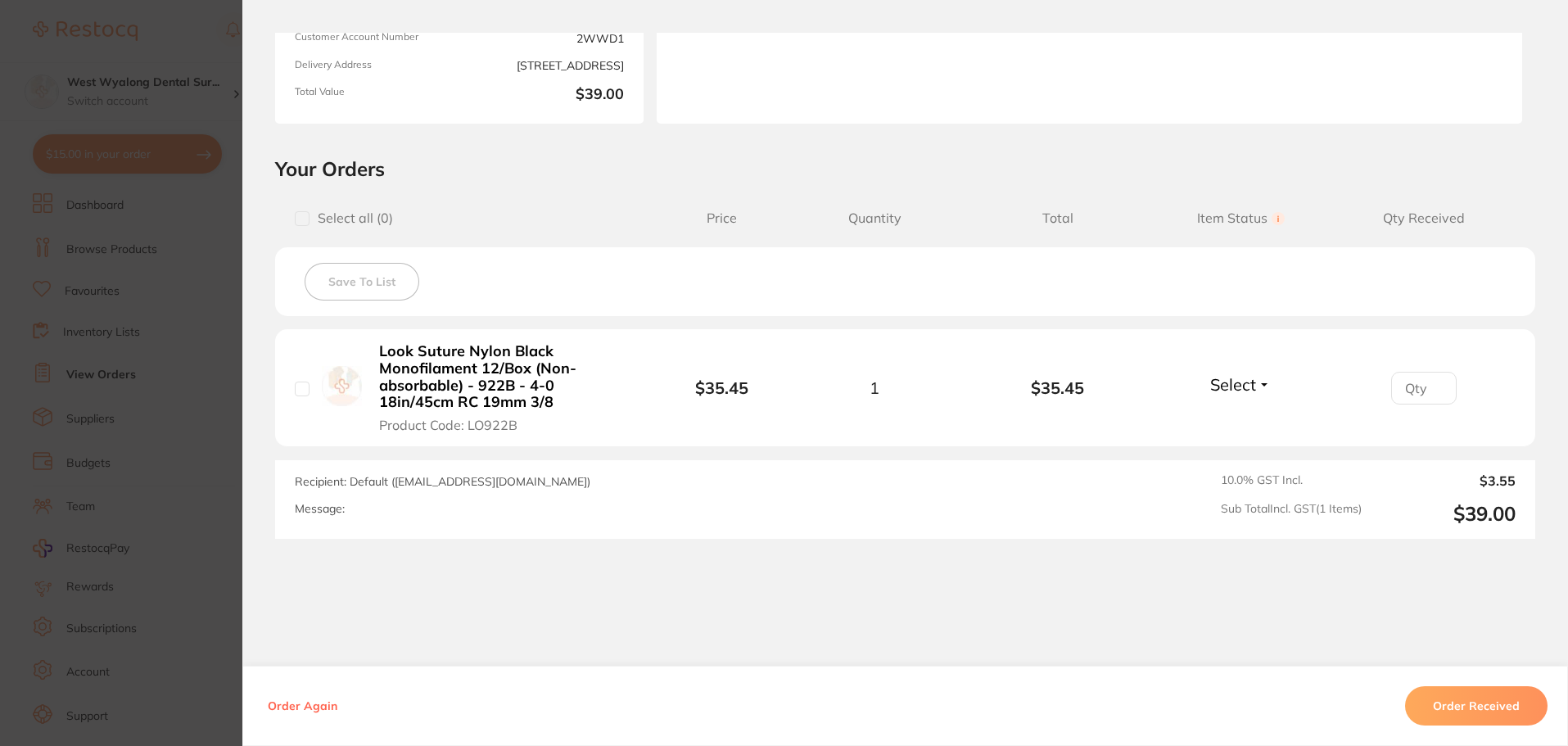
scroll to position [82, 0]
click at [193, 185] on section "Order ID: Restocq- 93913 Order Information Accepted Order Order Date [DATE] 9:3…" at bounding box center [784, 373] width 1568 height 746
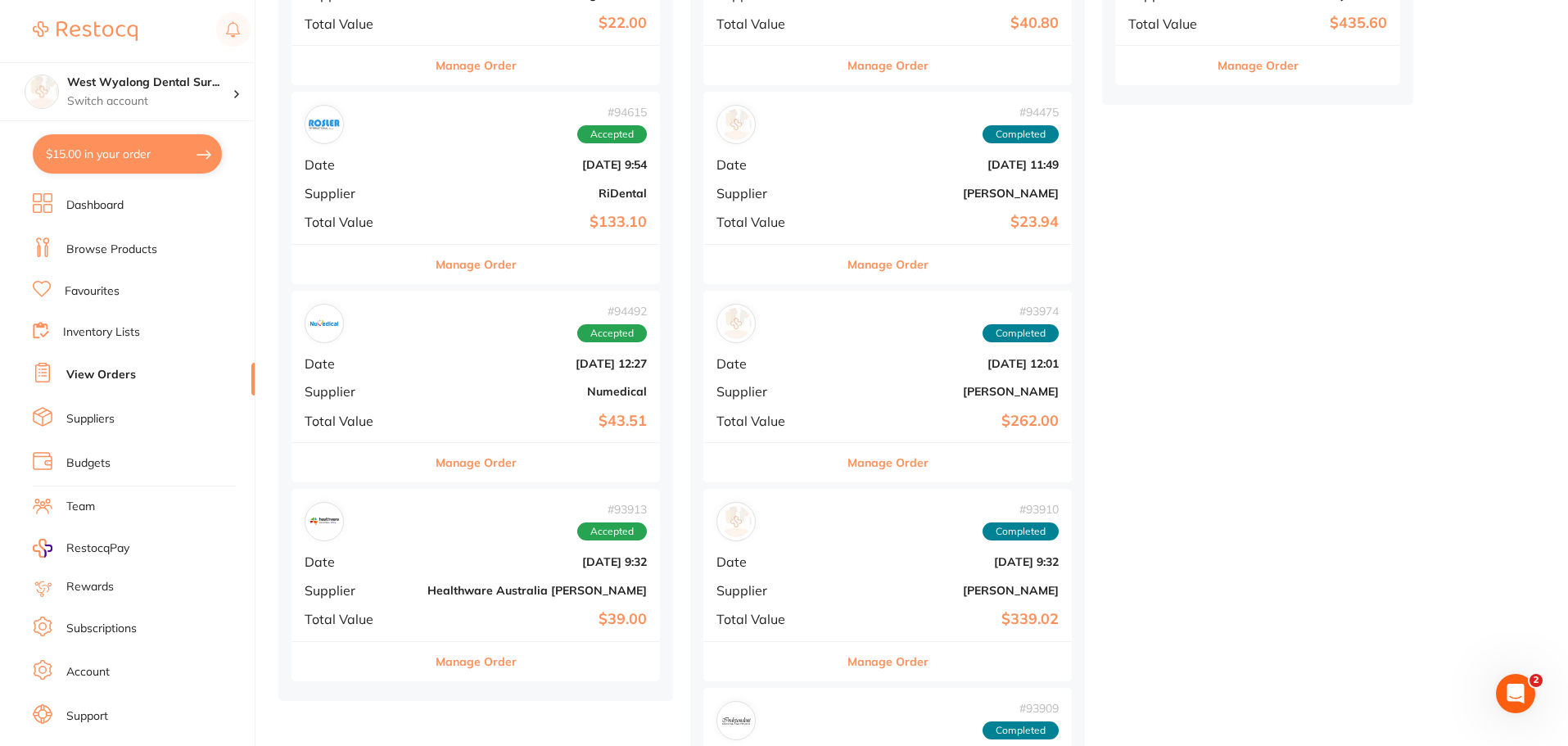
scroll to position [1064, 0]
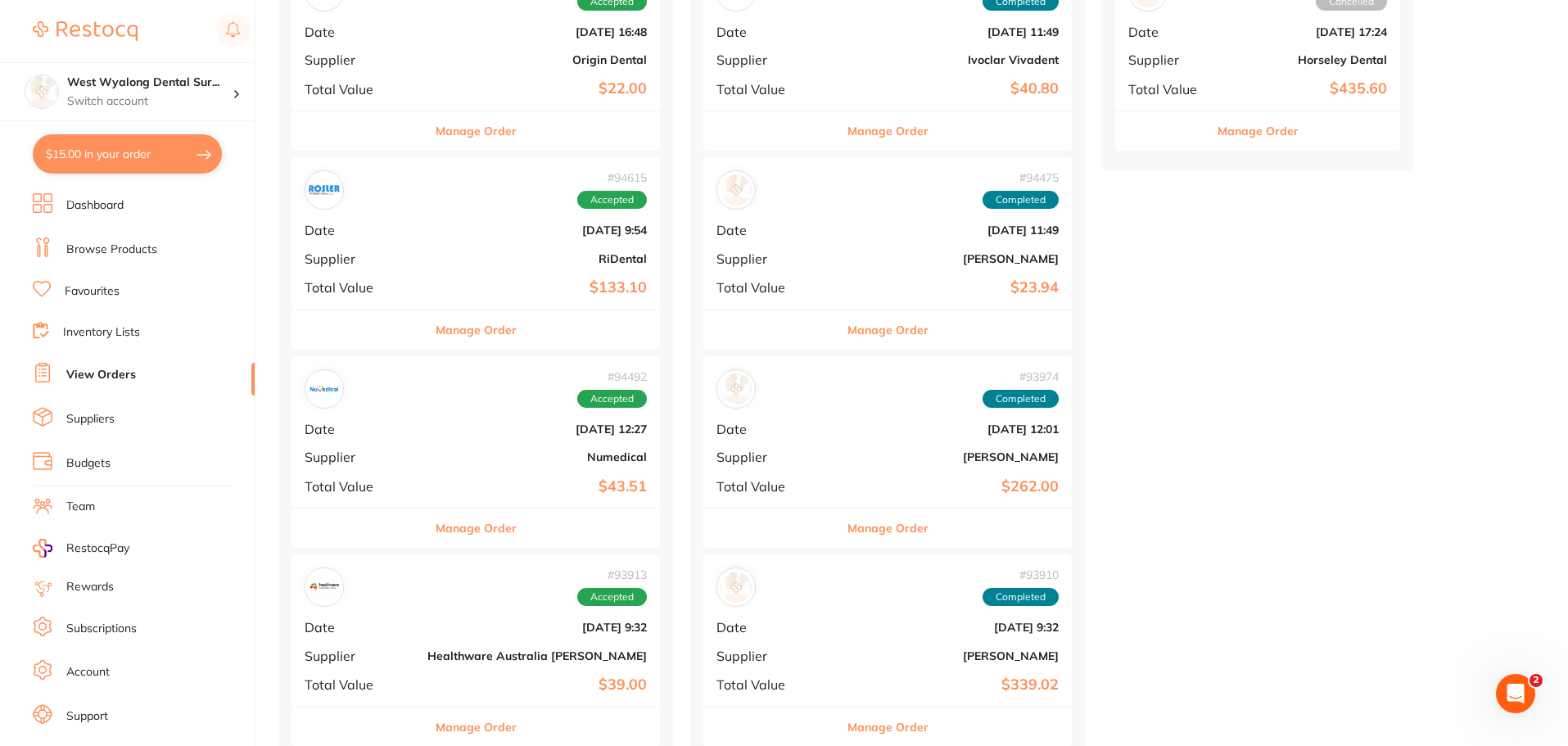
click at [417, 464] on div "# 94492 Accepted Date [DATE] 12:27 Supplier Numedical Total Value $43.51" at bounding box center [475, 431] width 368 height 152
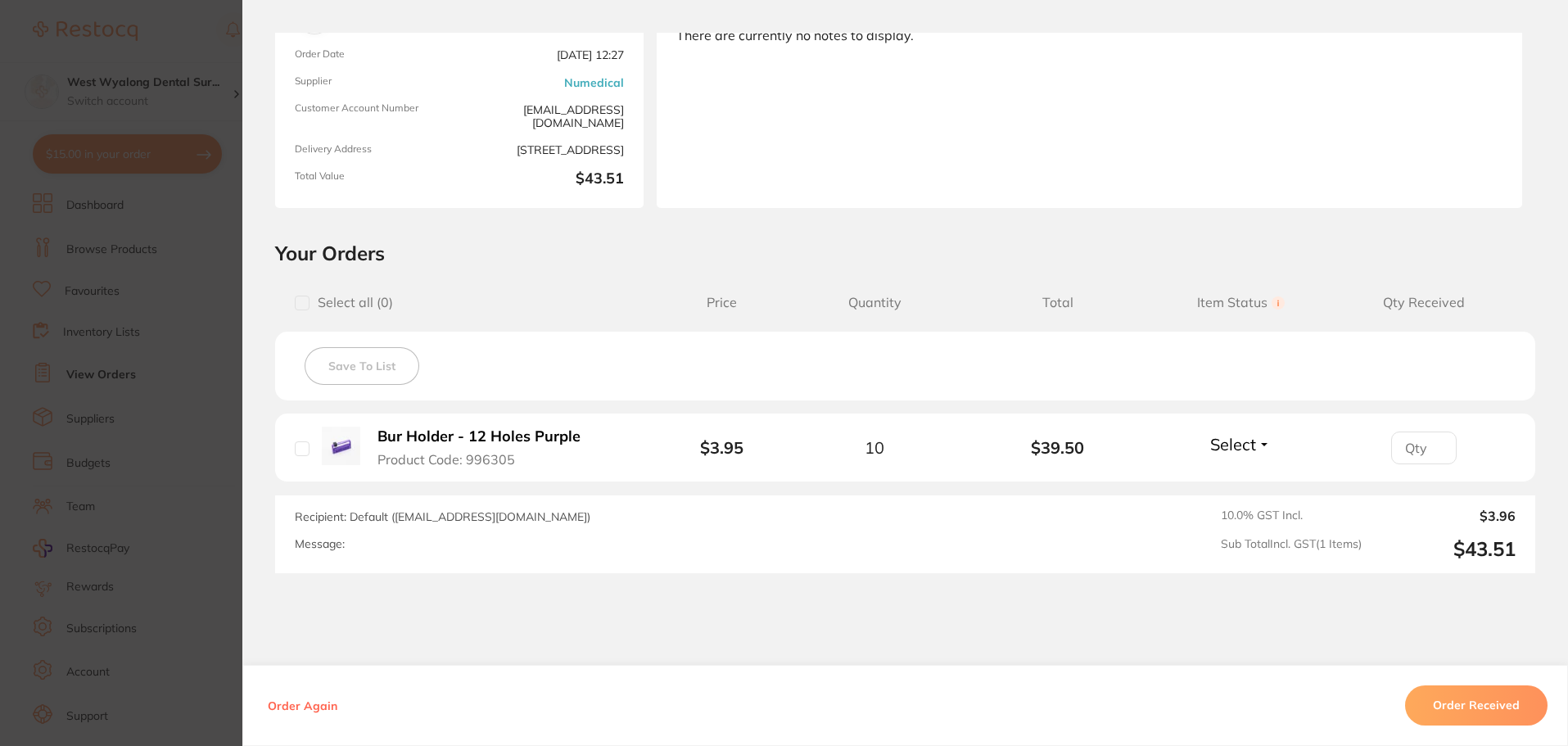
scroll to position [232, 0]
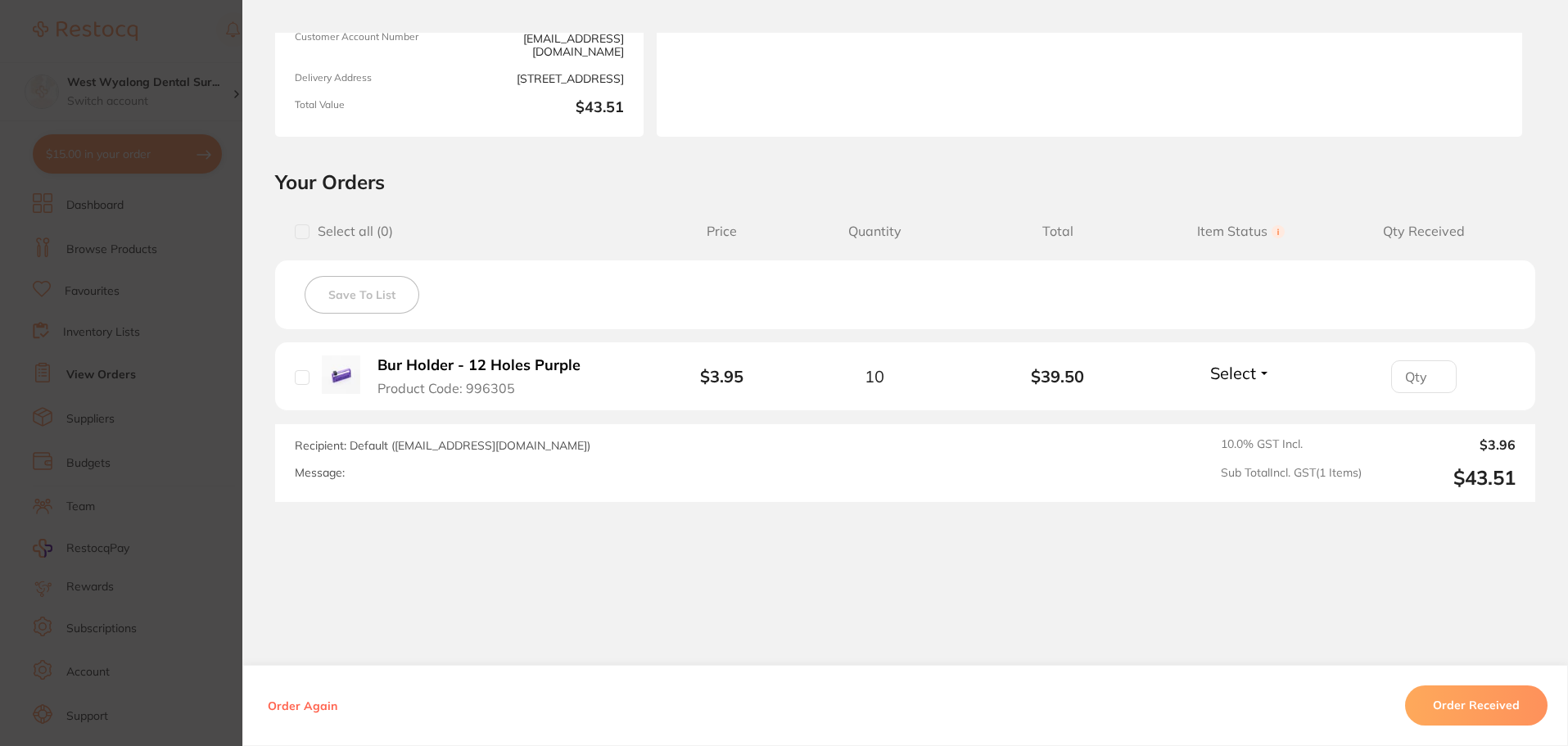
click at [429, 366] on b "Bur Holder - 12 Holes Purple" at bounding box center [478, 365] width 203 height 17
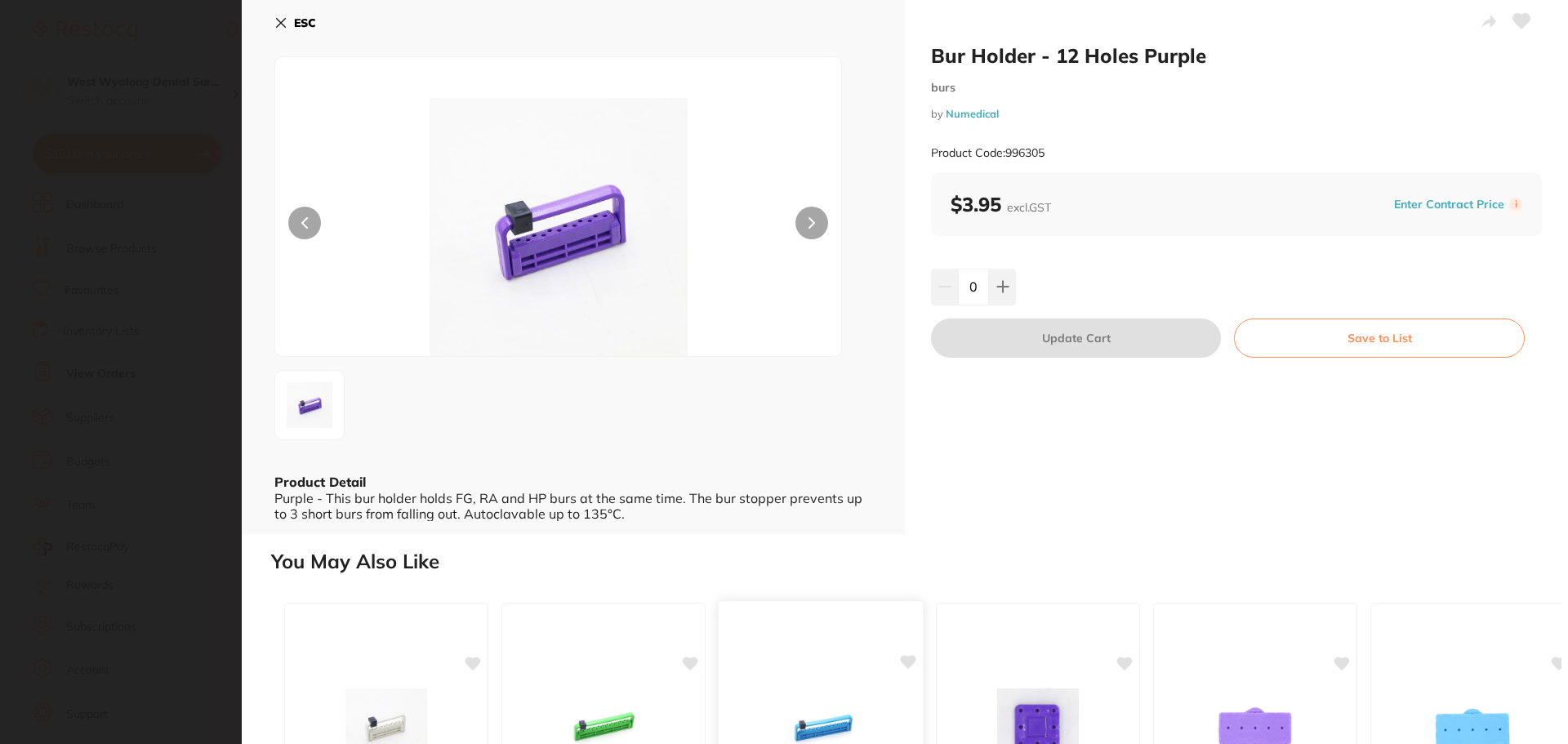
scroll to position [0, 0]
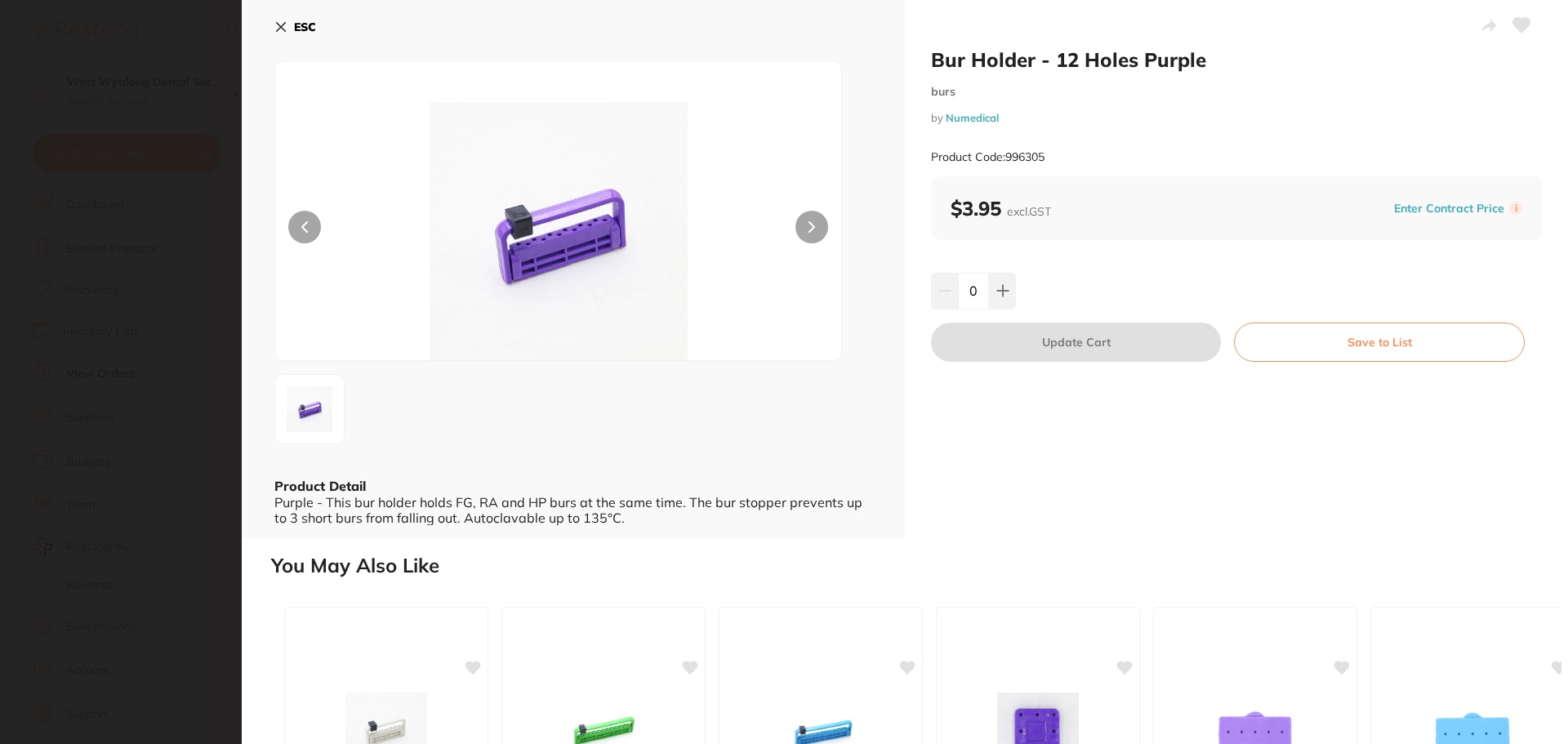
click at [281, 28] on icon at bounding box center [281, 27] width 9 height 9
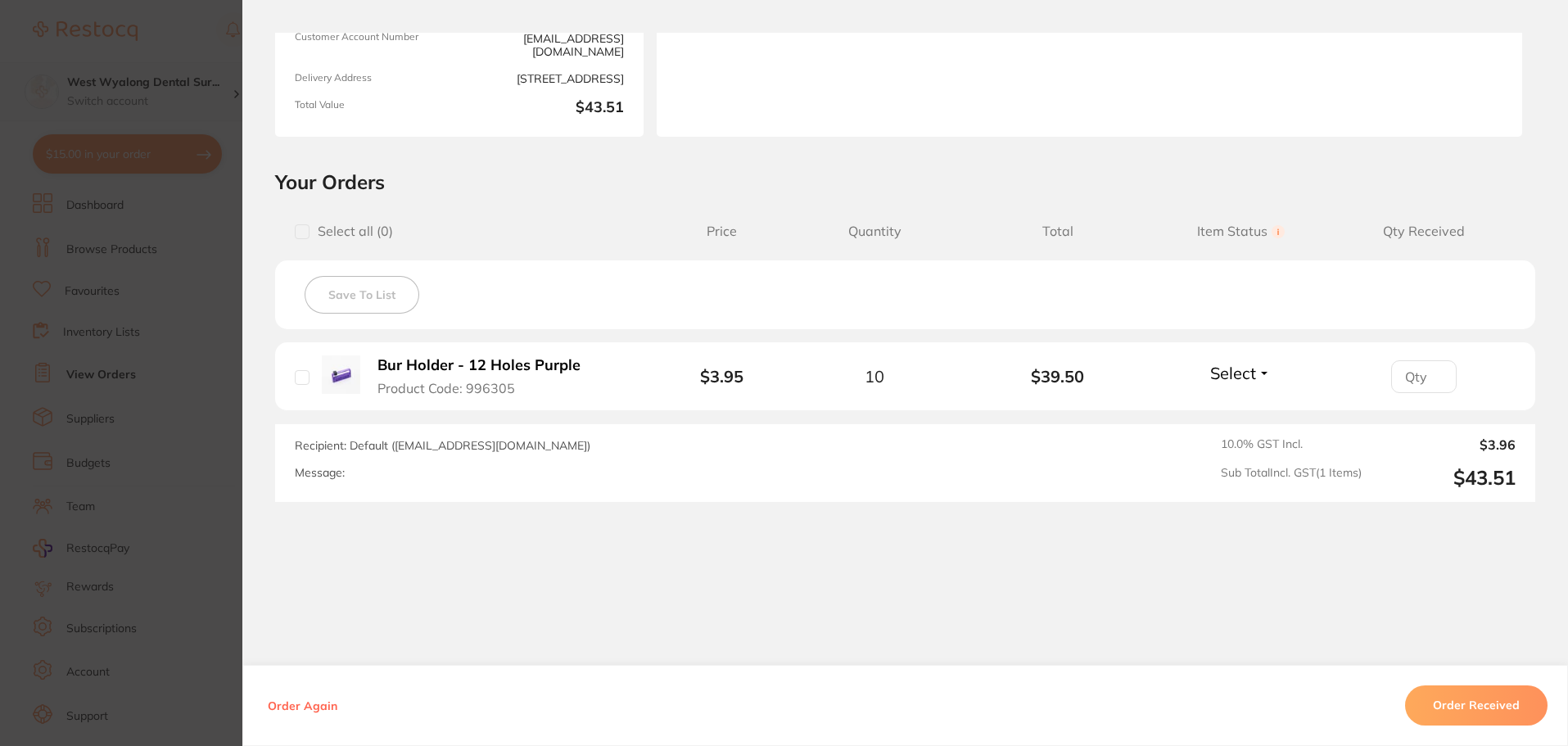
click at [192, 113] on section "Order ID: Restocq- 94492 Order Information Accepted Order Order Date [DATE] 12:…" at bounding box center [784, 373] width 1568 height 746
